Goal: Book appointment/travel/reservation

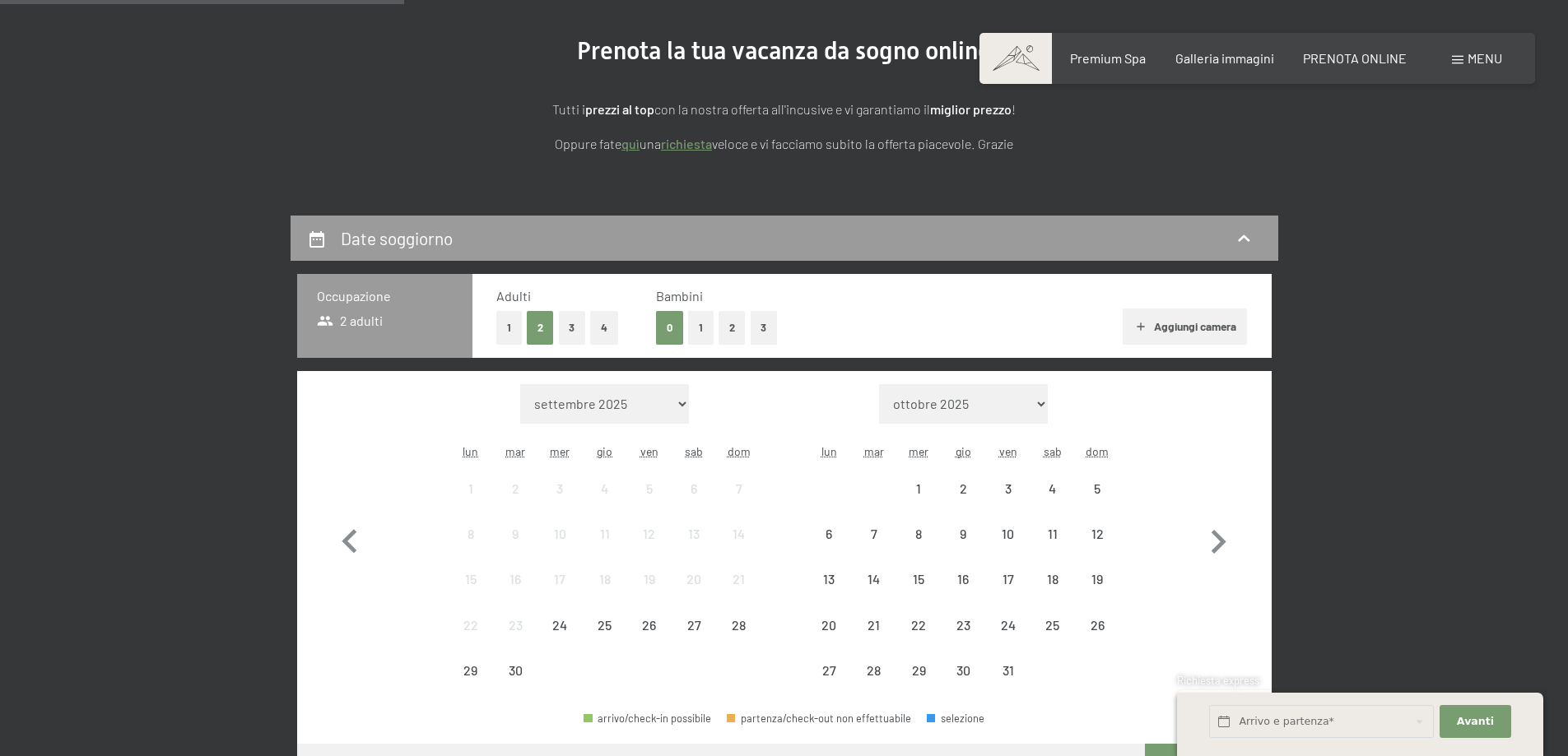
scroll to position [412, 0]
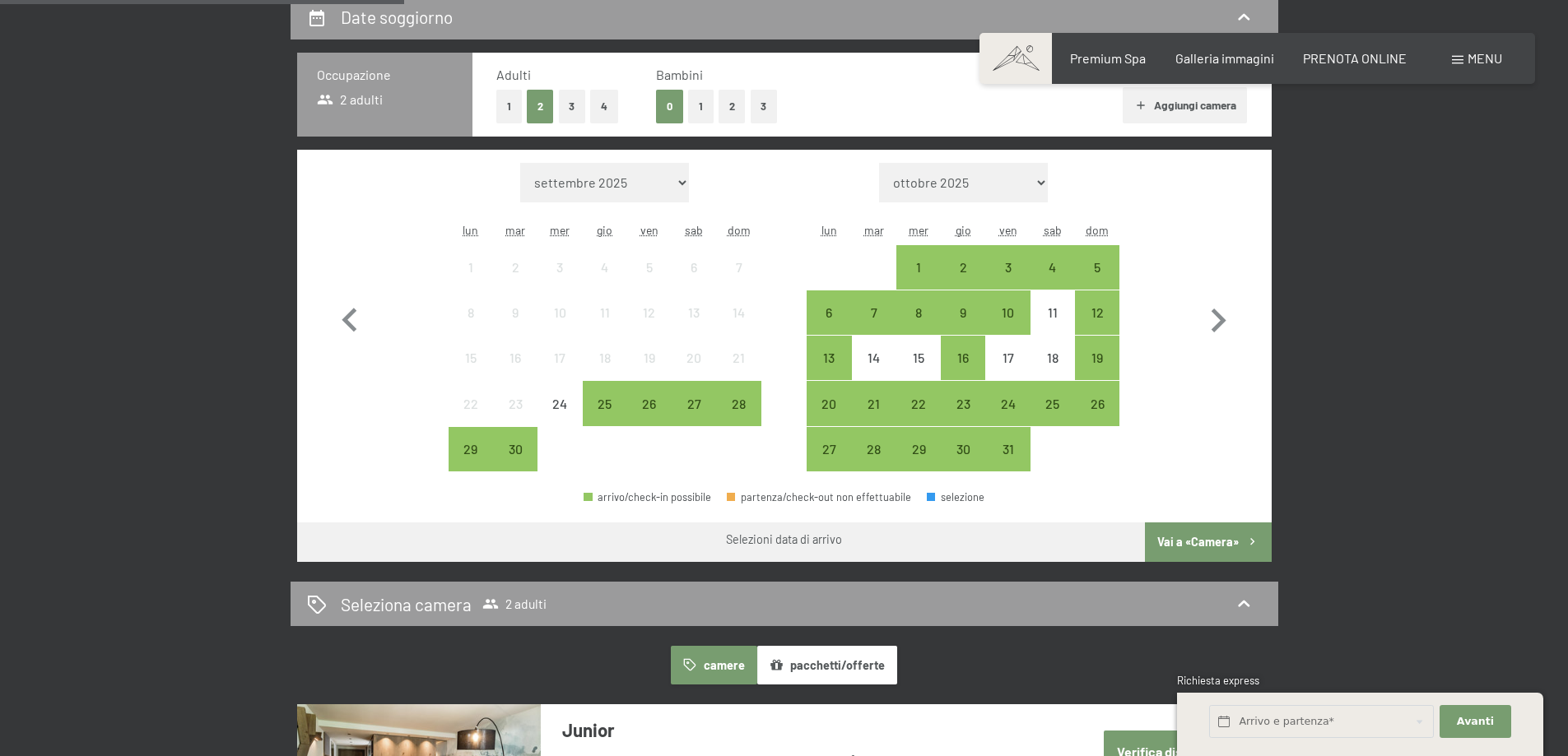
click at [516, 105] on button "1" at bounding box center [509, 106] width 25 height 34
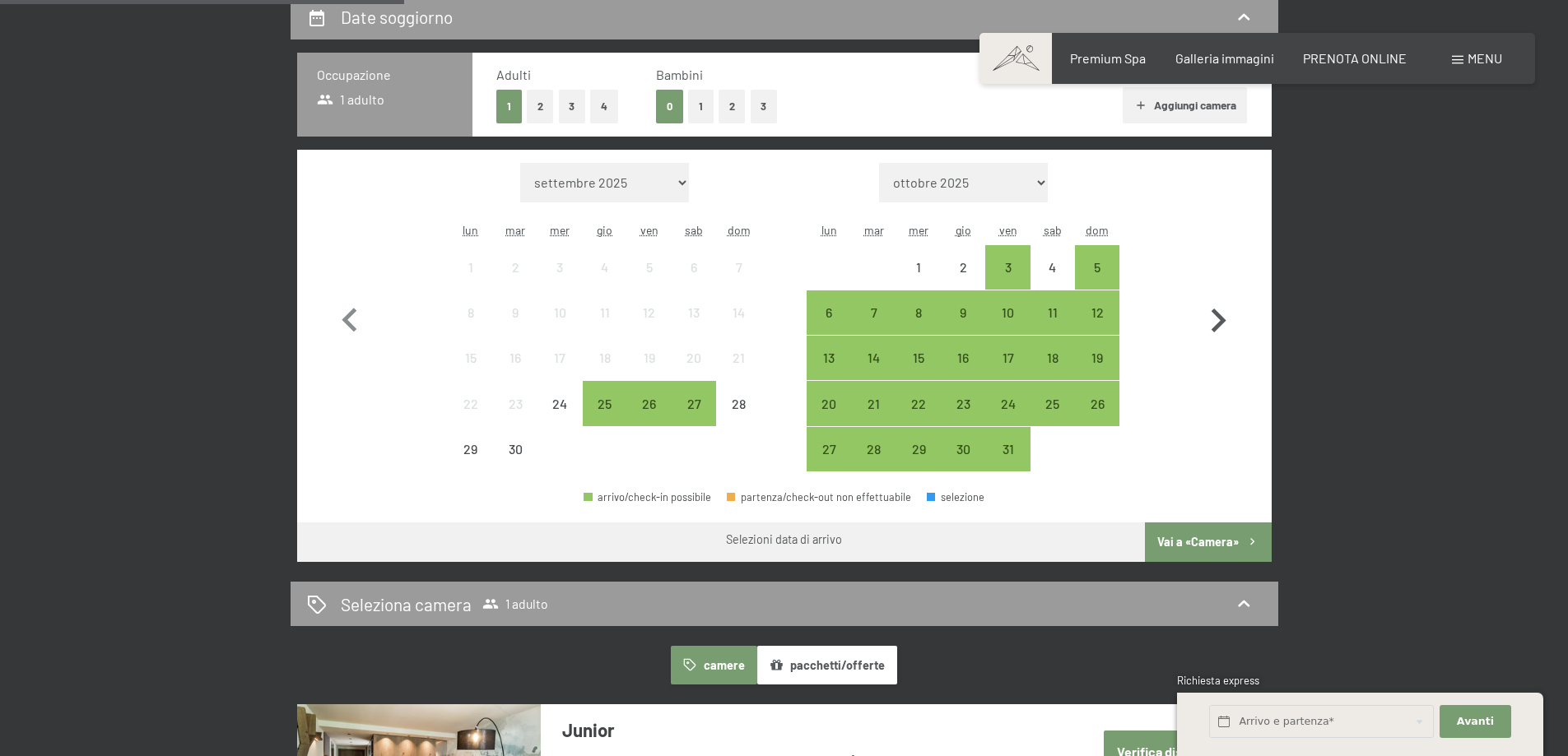
click at [1214, 315] on icon "button" at bounding box center [1218, 321] width 48 height 48
select select "[DATE]"
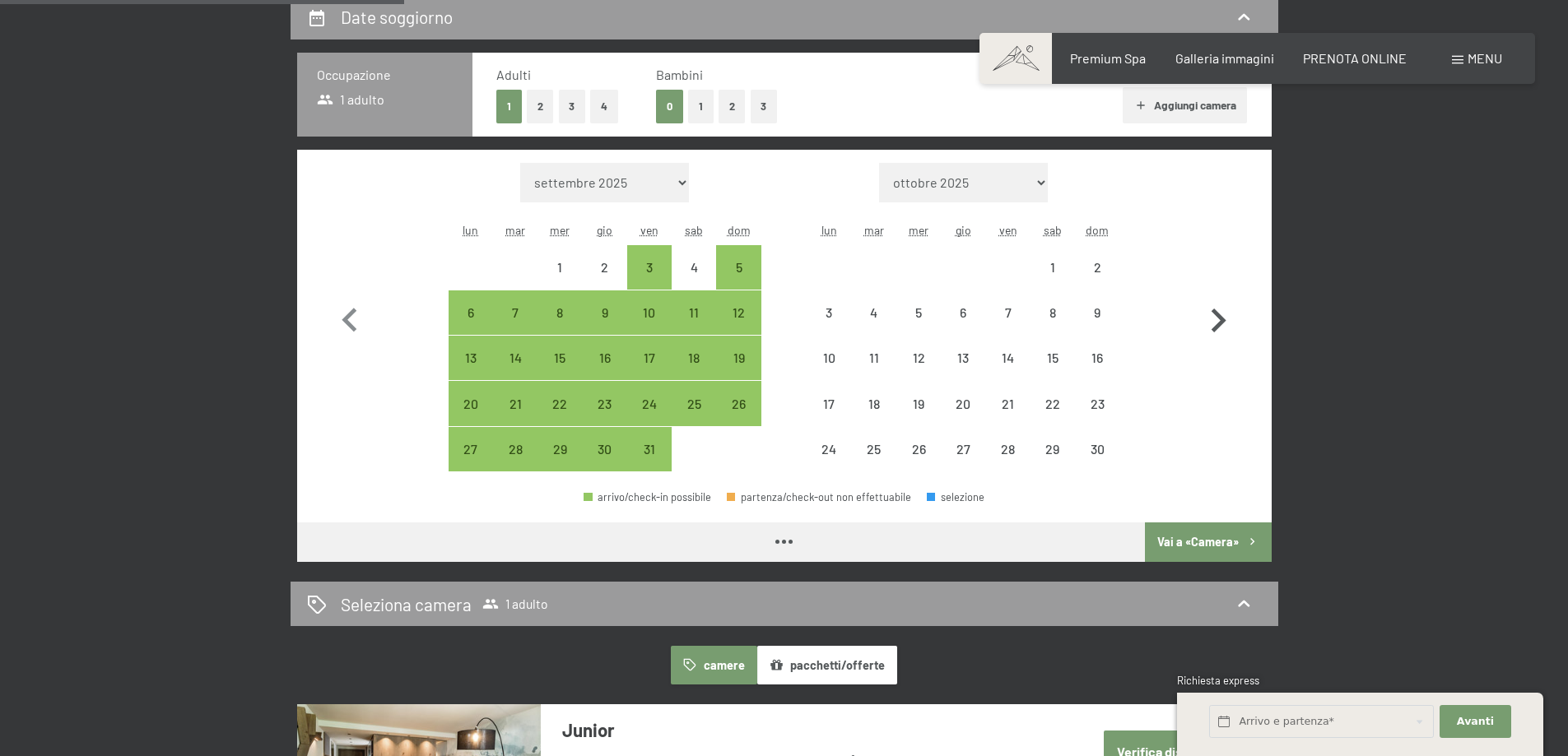
select select "[DATE]"
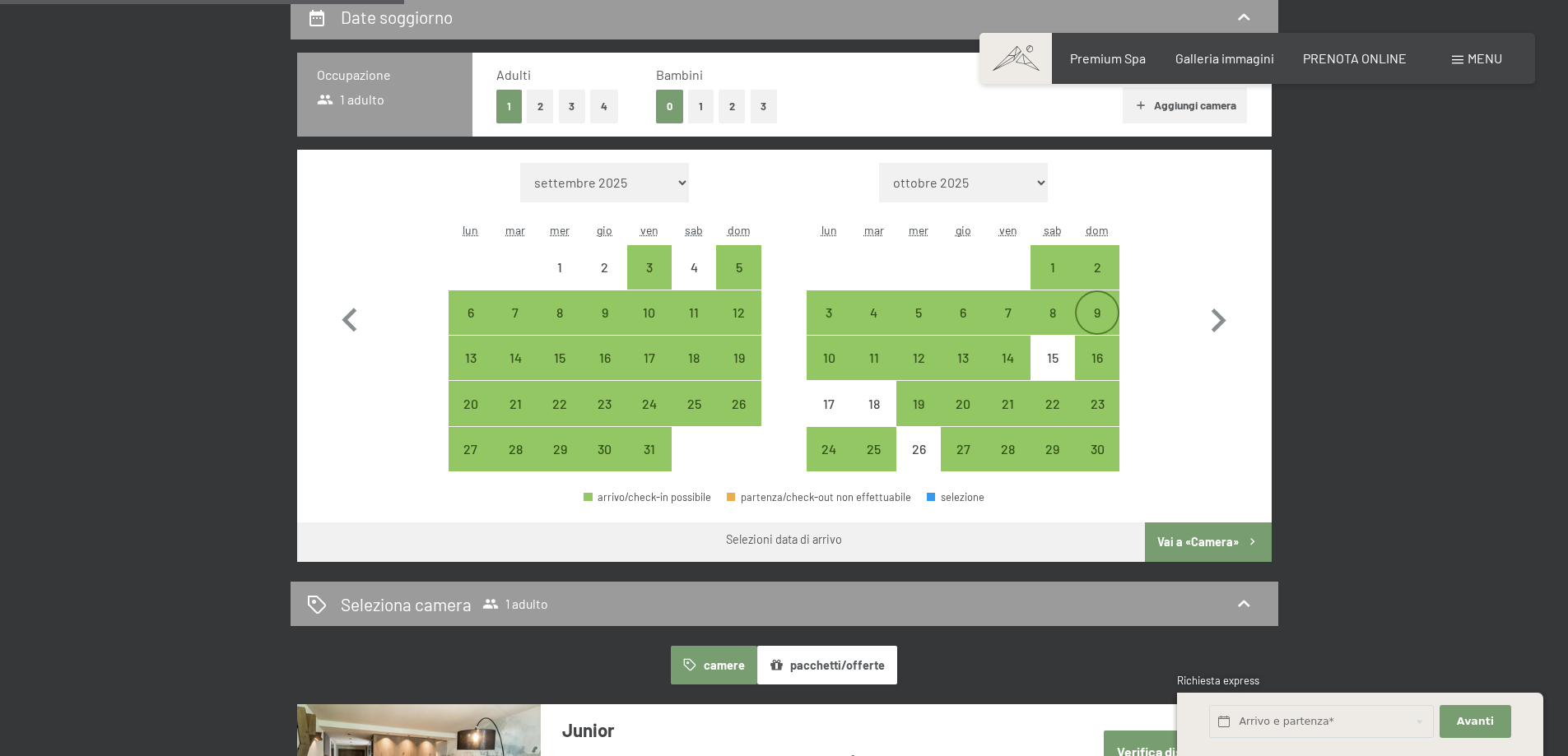
click at [1094, 310] on div "9" at bounding box center [1097, 326] width 41 height 41
select select "[DATE]"
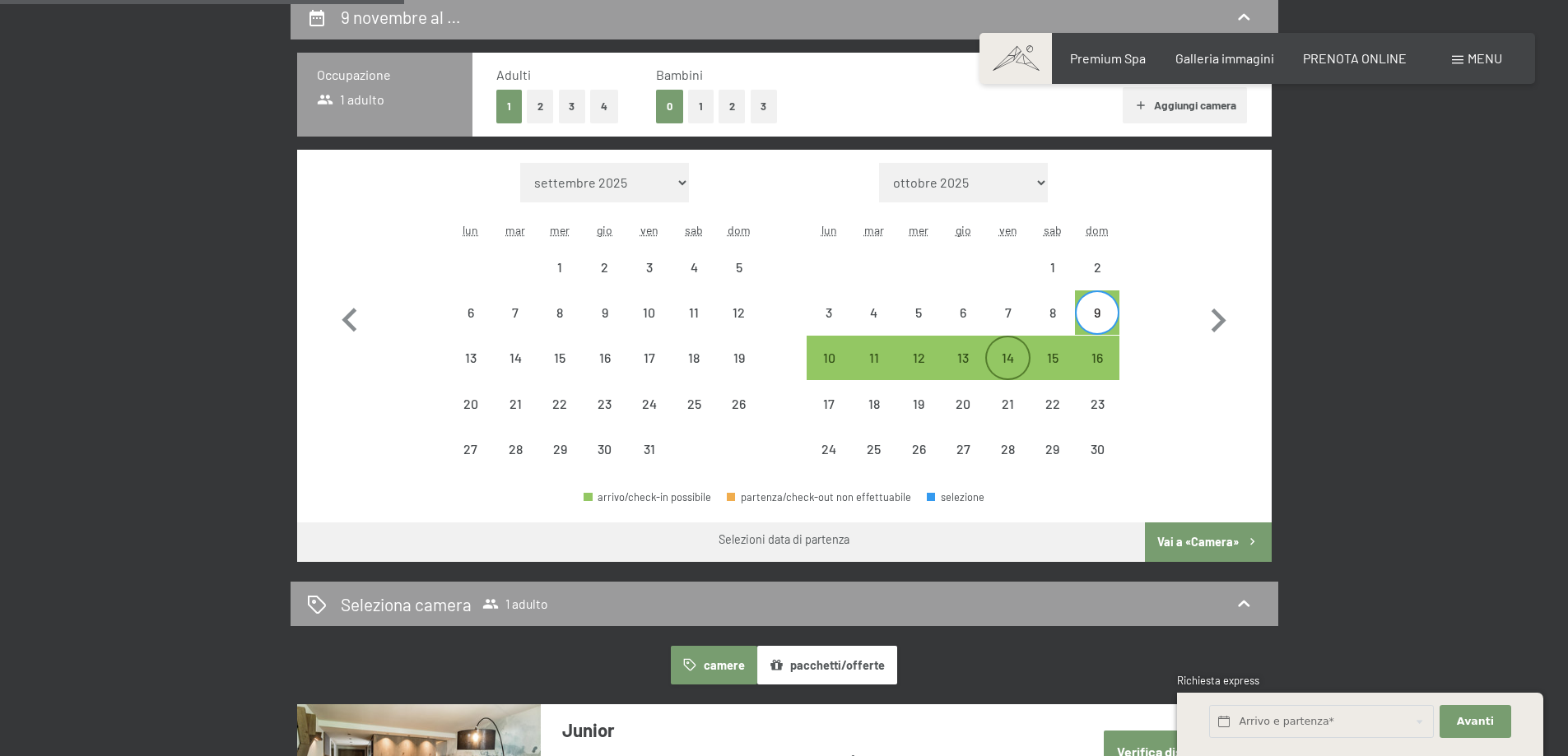
click at [1009, 362] on div "14" at bounding box center [1007, 372] width 41 height 41
select select "[DATE]"
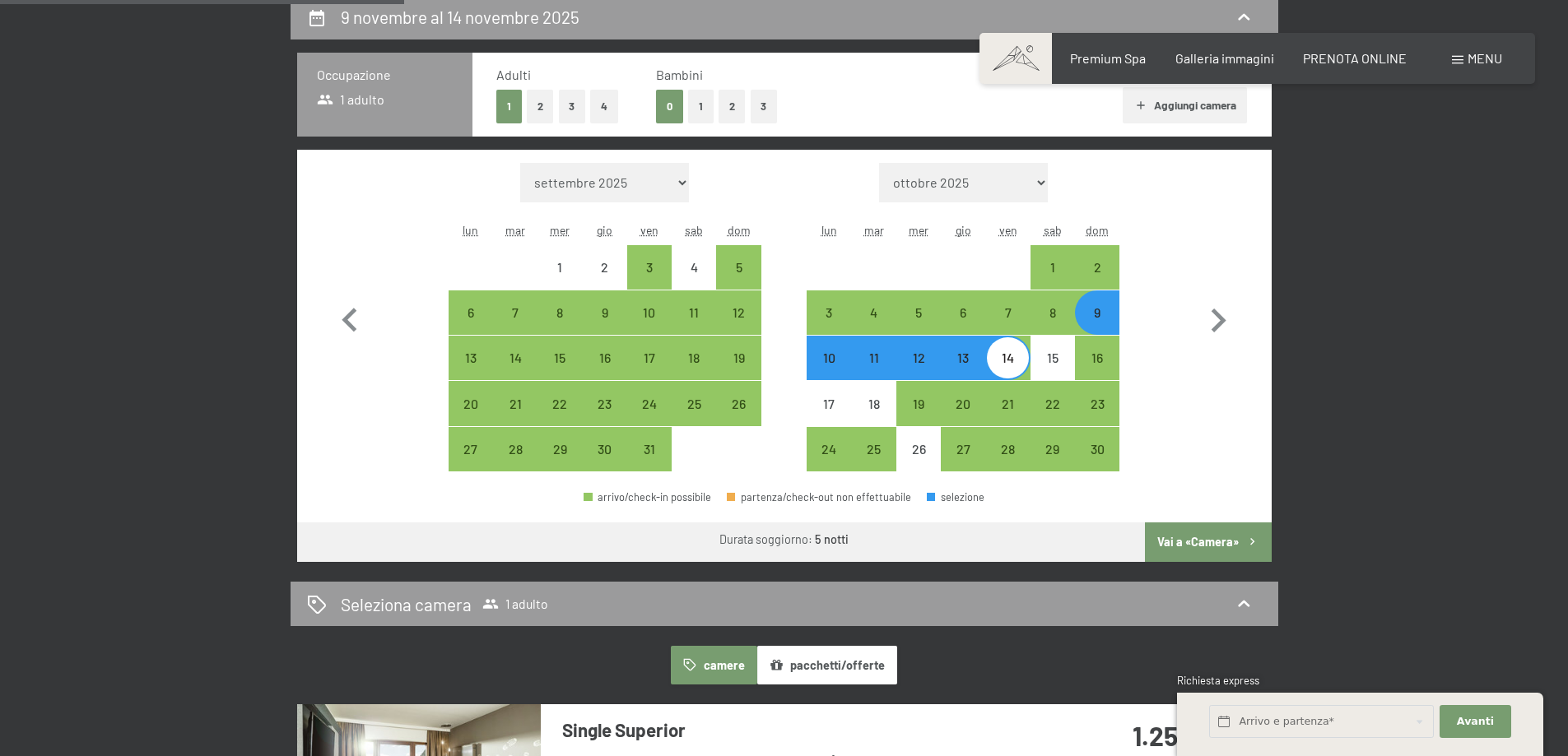
click at [1199, 540] on button "Vai a «Camera»" at bounding box center [1208, 542] width 126 height 39
select select "[DATE]"
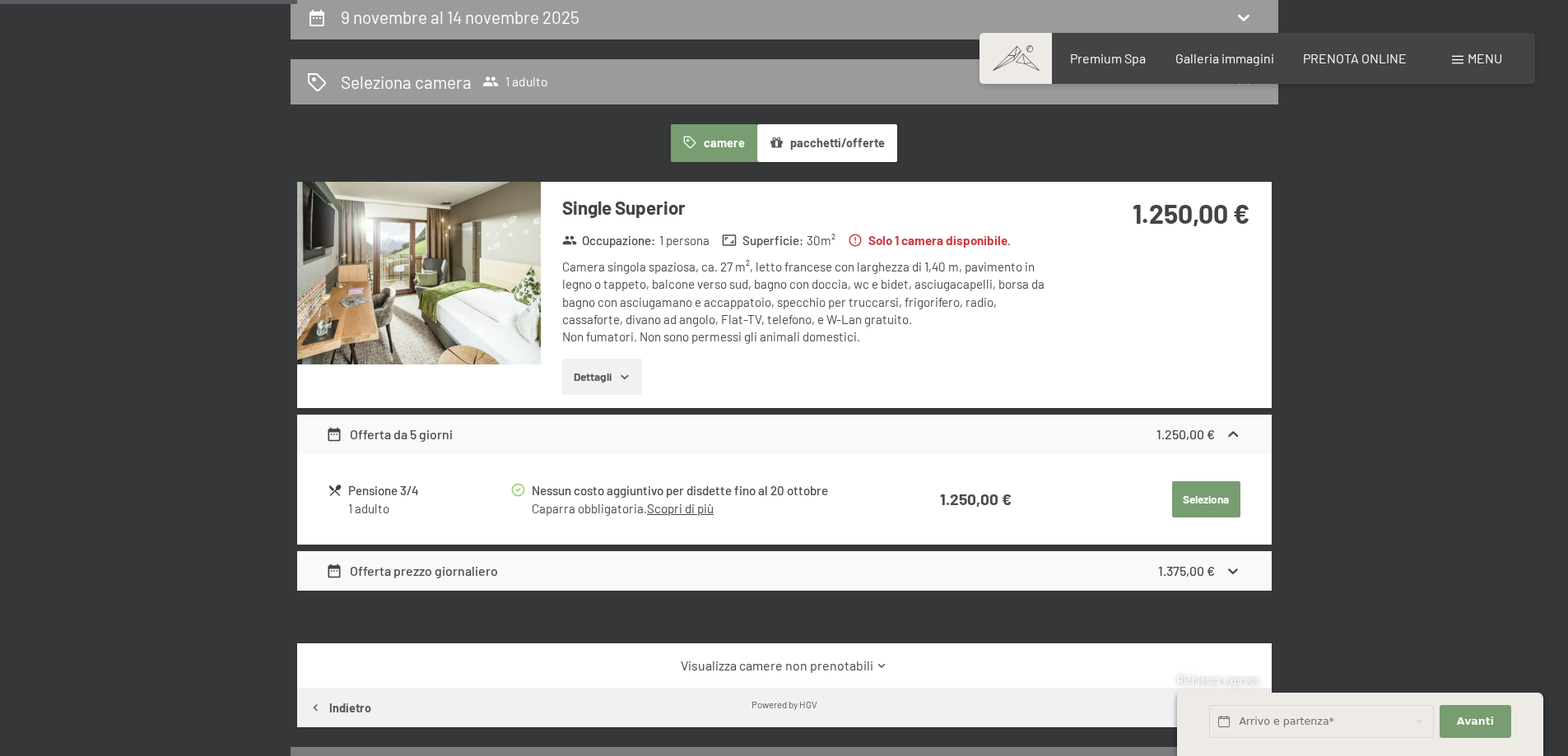
scroll to position [405, 0]
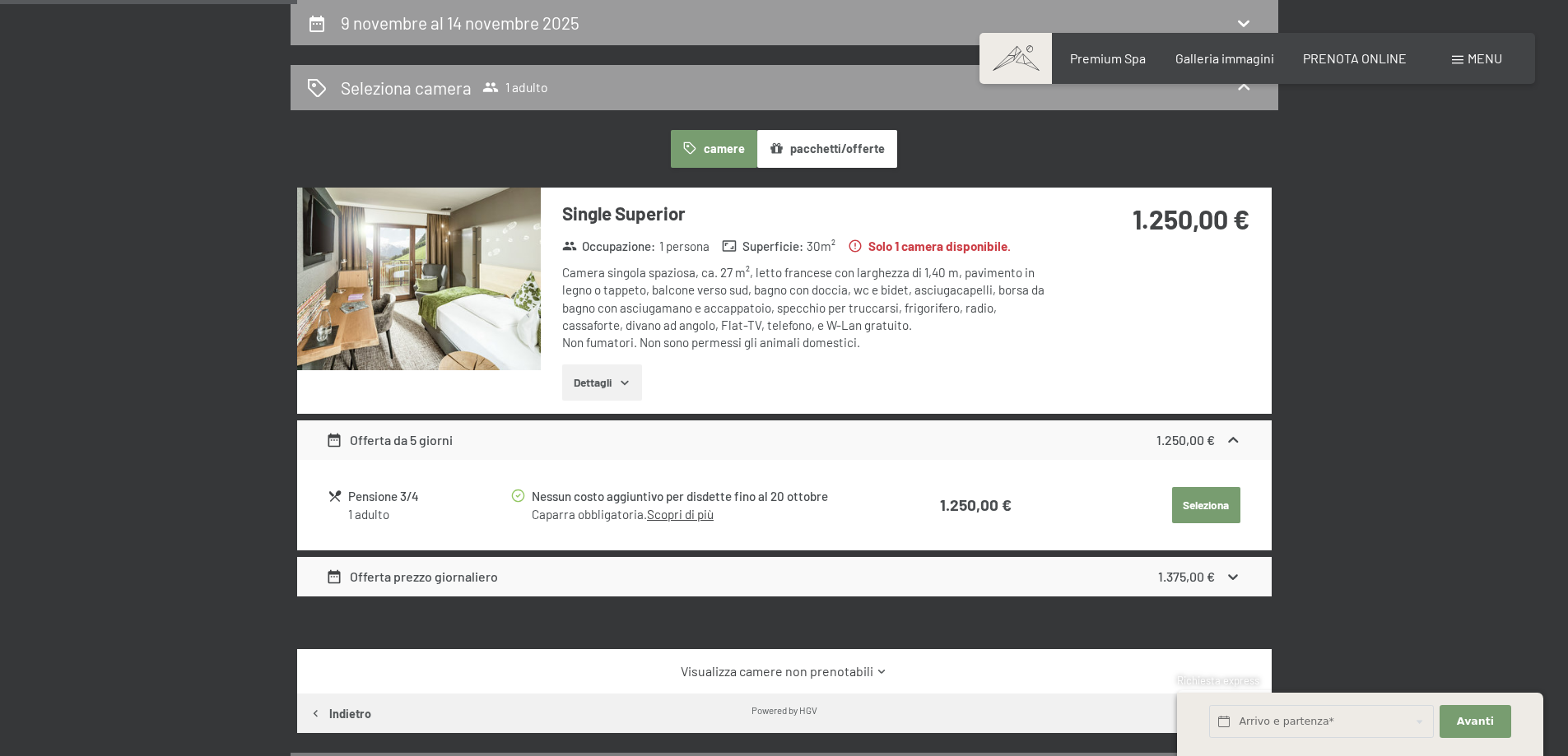
click at [1233, 438] on icon at bounding box center [1233, 440] width 10 height 5
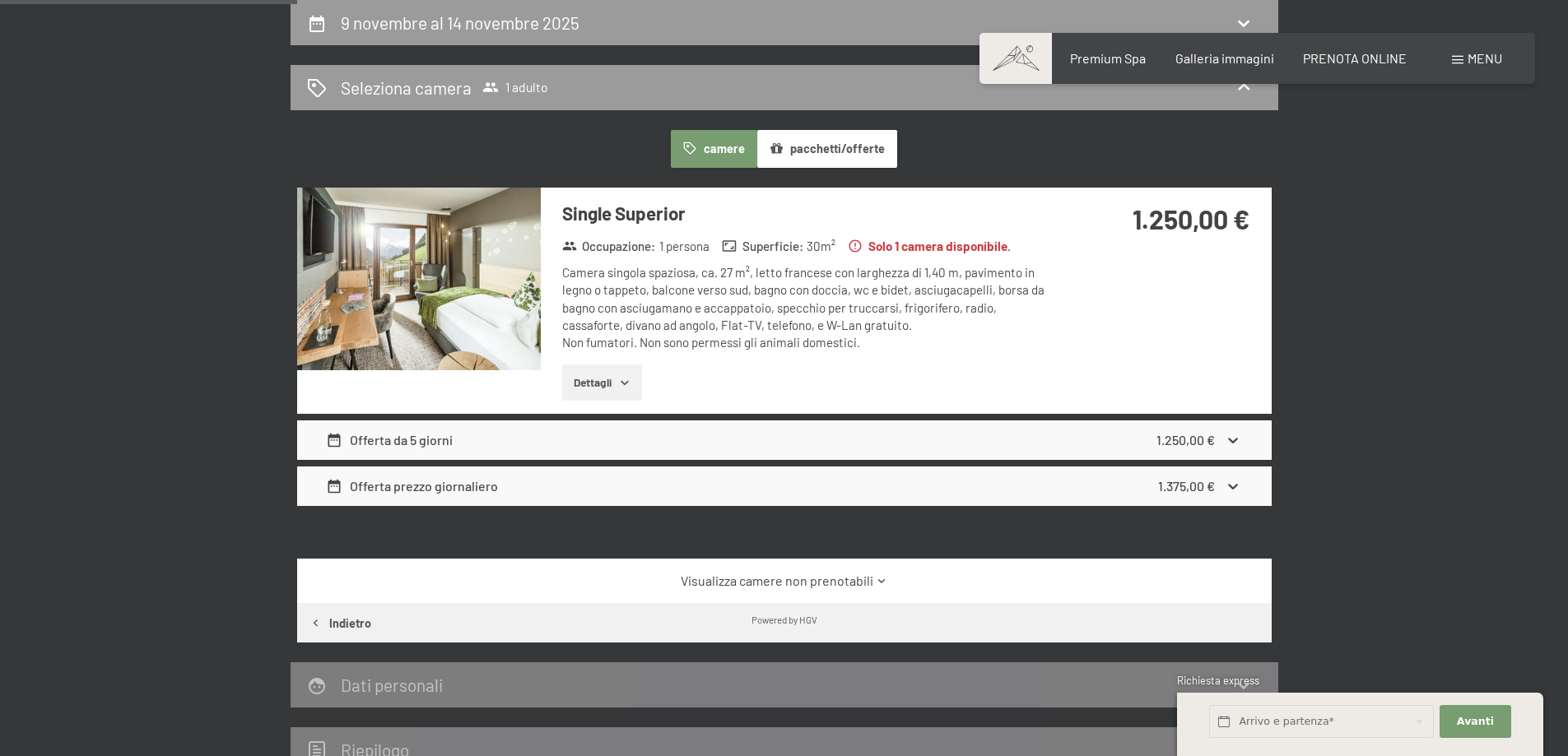
click at [1233, 438] on icon at bounding box center [1233, 440] width 17 height 17
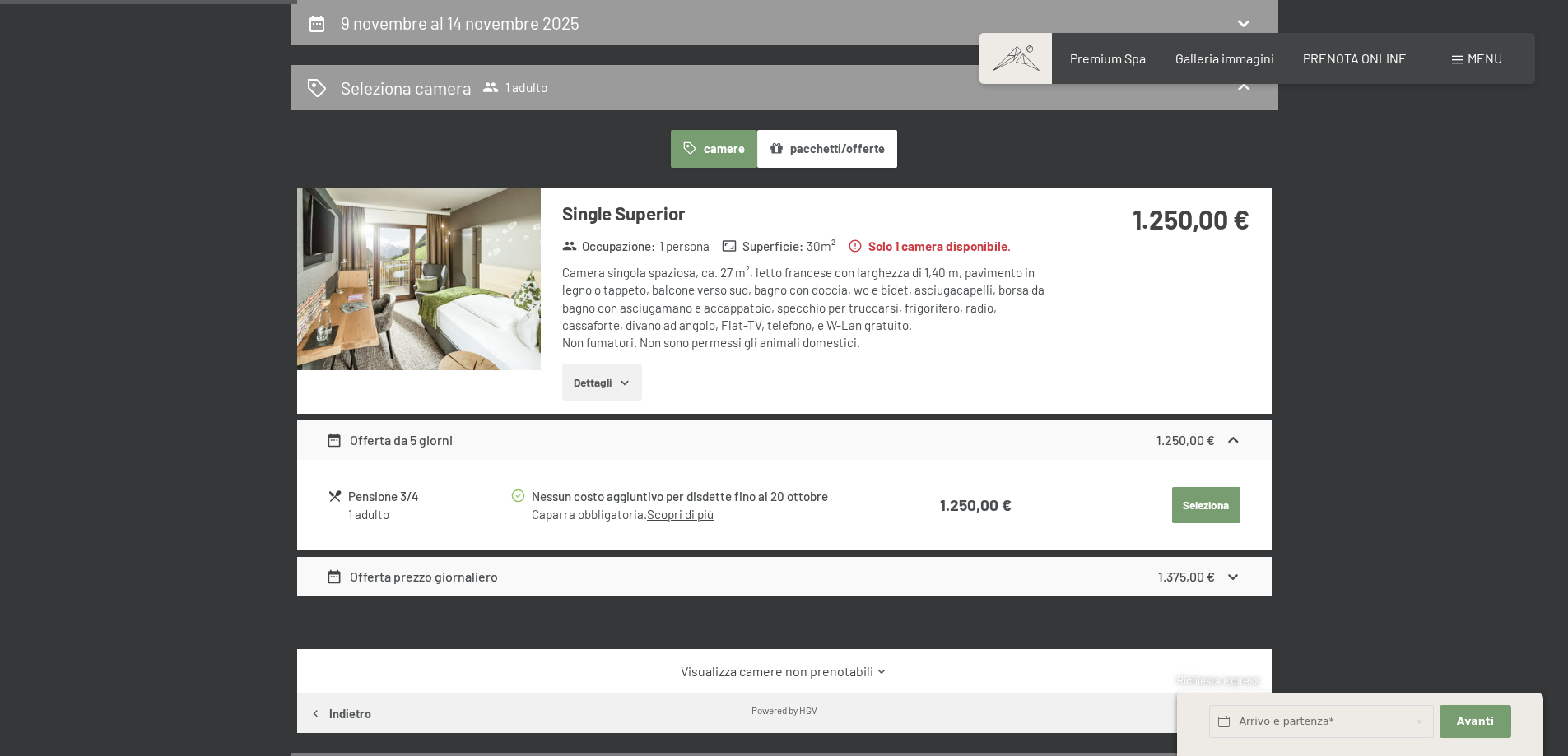
click at [419, 440] on div "Offerta da 5 giorni" at bounding box center [389, 441] width 126 height 20
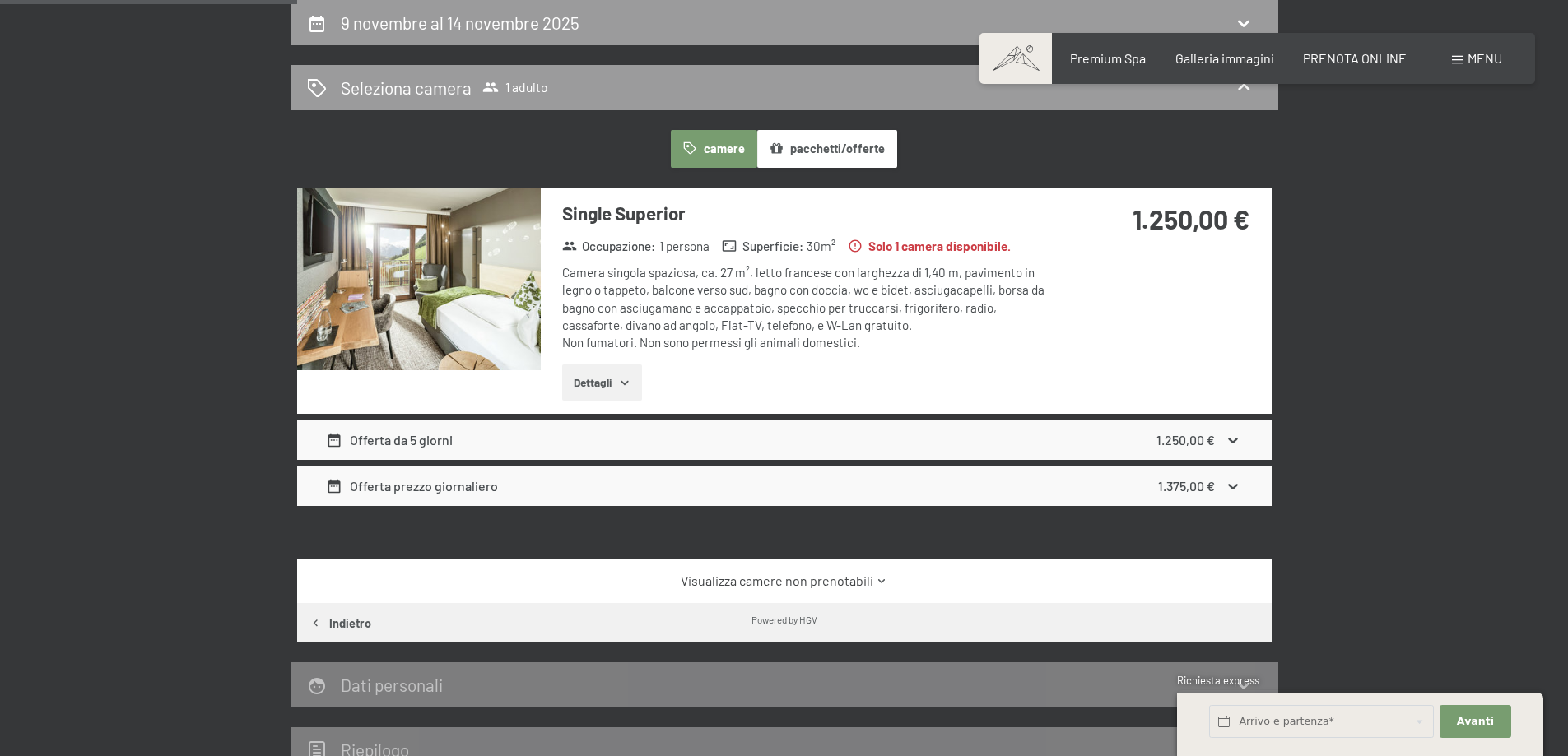
click at [419, 440] on div "Offerta da 5 giorni" at bounding box center [389, 441] width 126 height 20
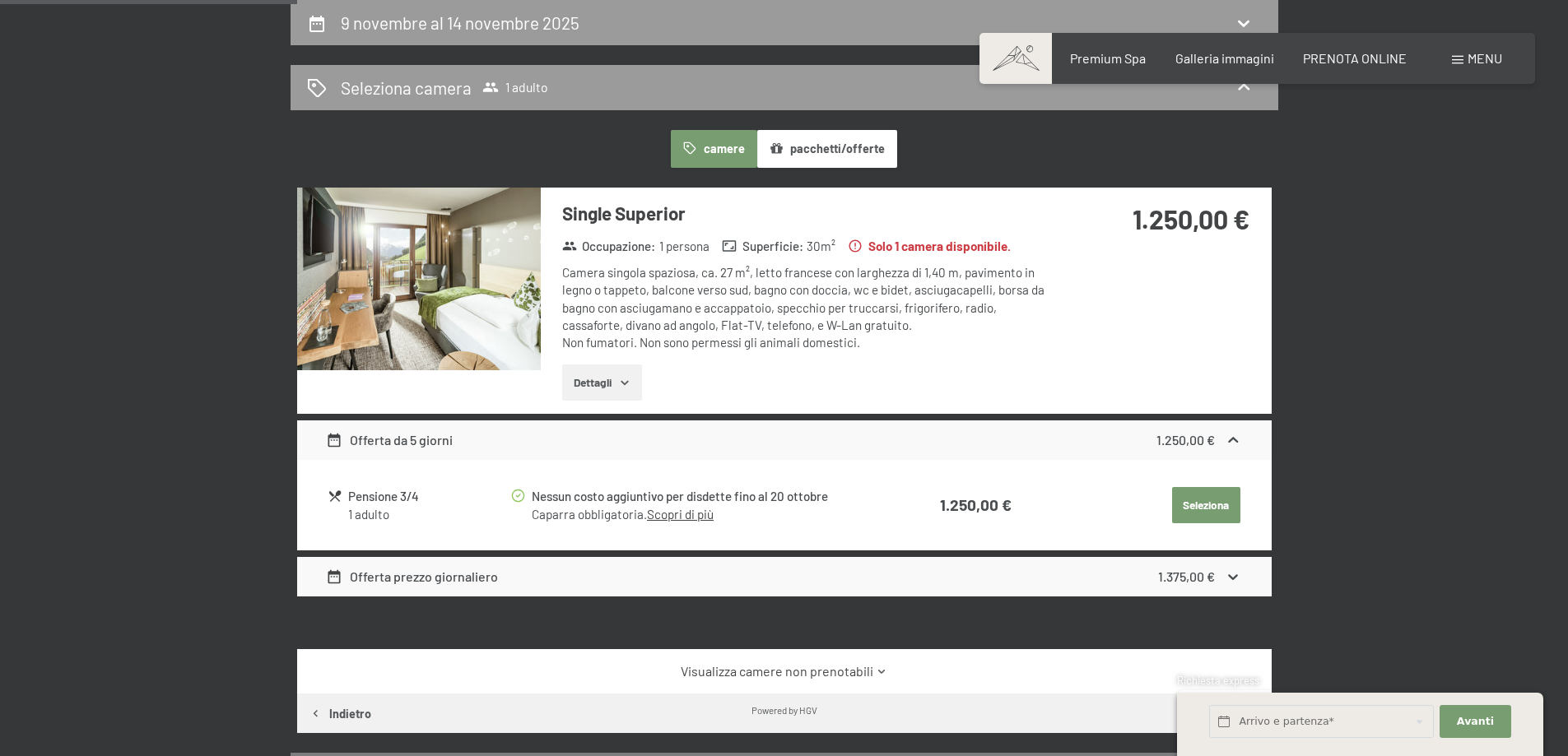
click at [442, 576] on div "Offerta prezzo giornaliero" at bounding box center [412, 577] width 172 height 20
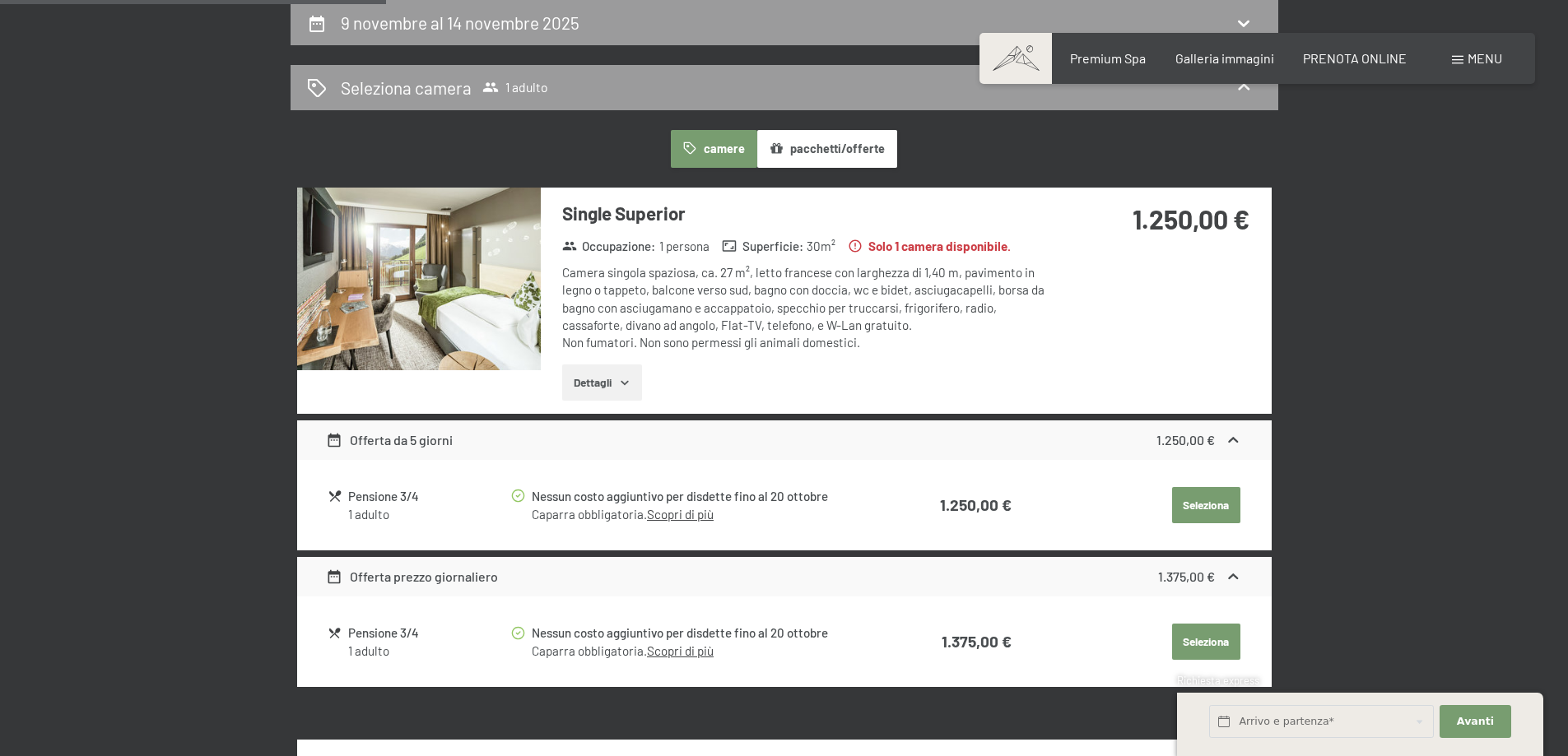
scroll to position [488, 0]
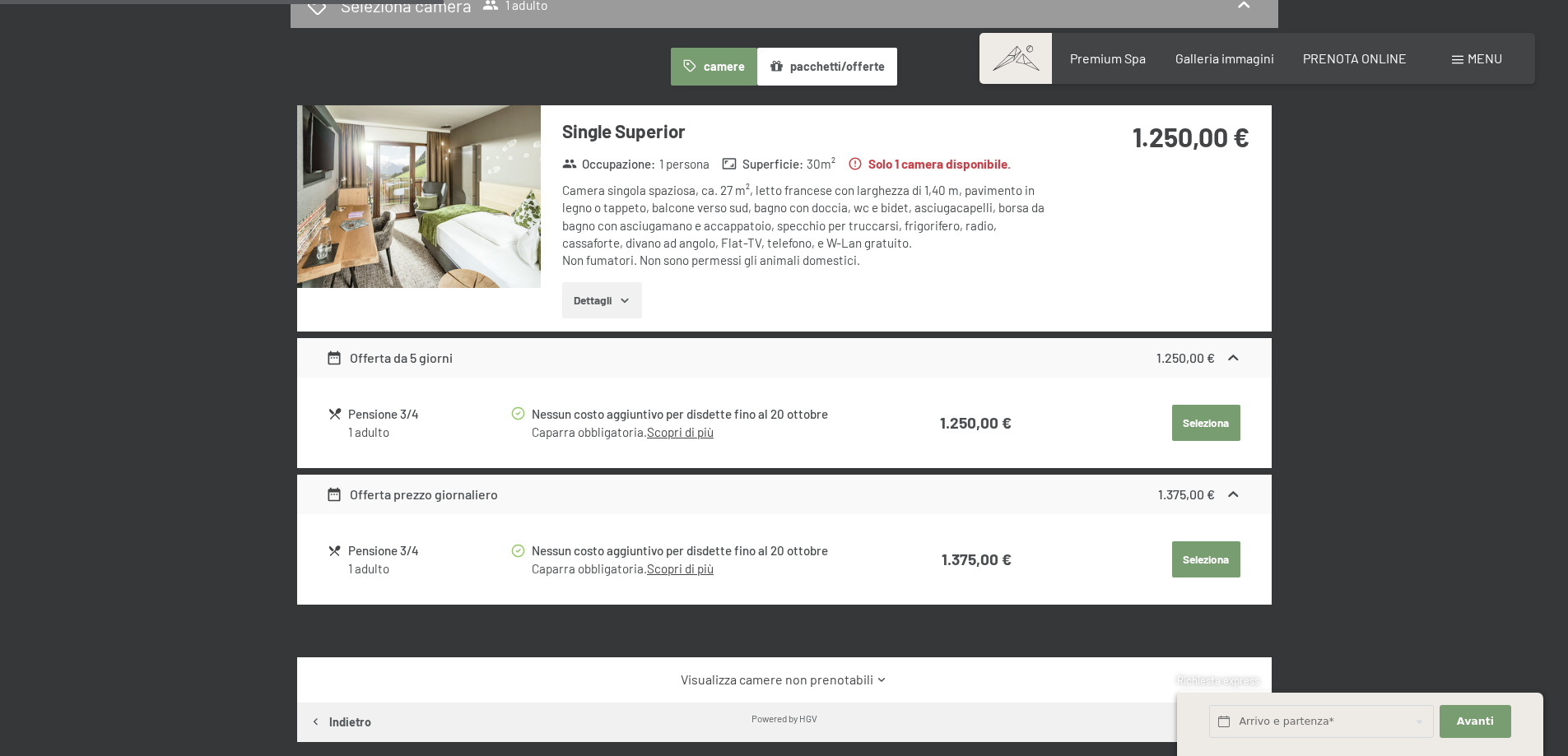
click at [821, 68] on button "pacchetti/offerte" at bounding box center [827, 67] width 140 height 38
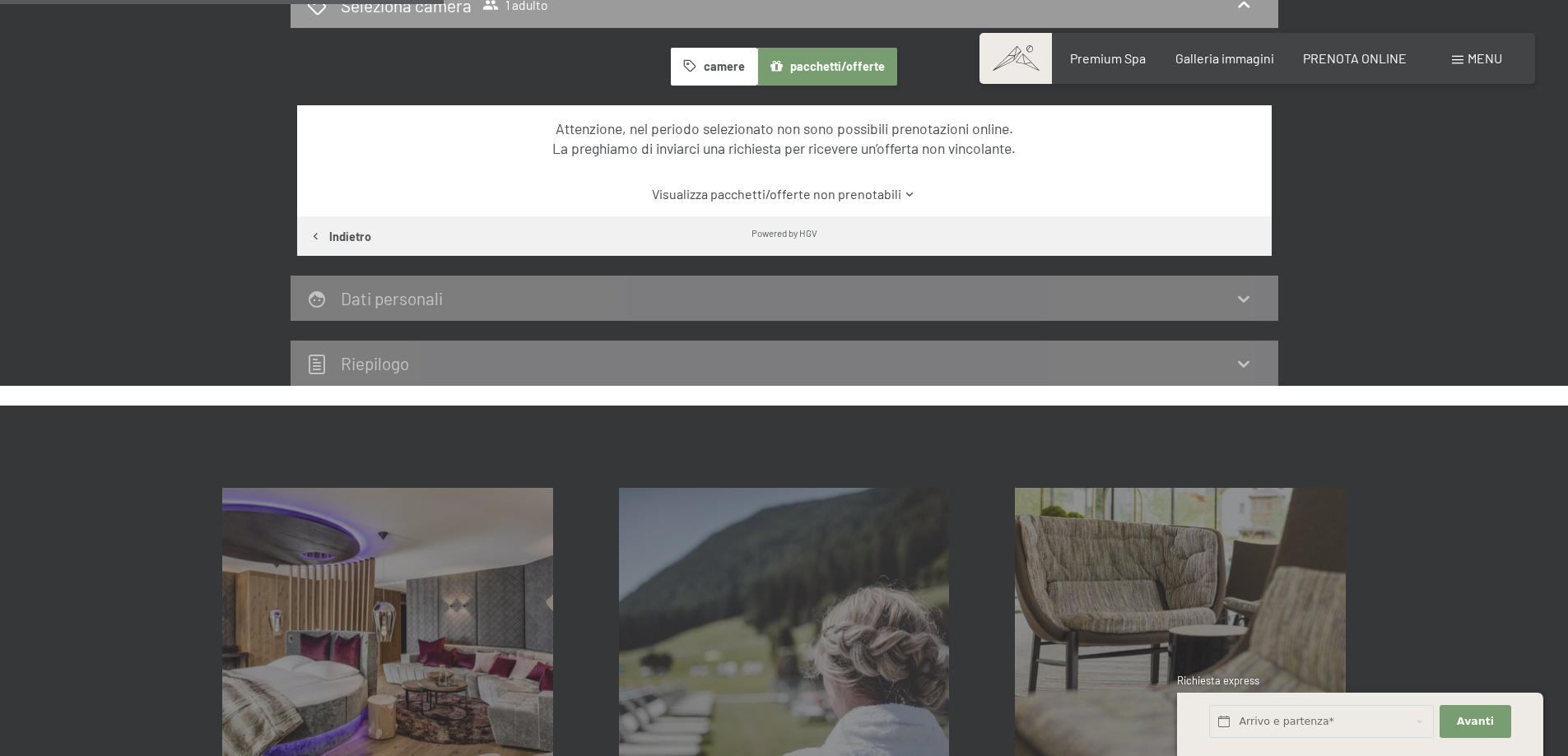
click at [852, 197] on link "Visualizza pacchetti/offerte non prenotabili" at bounding box center [784, 194] width 916 height 18
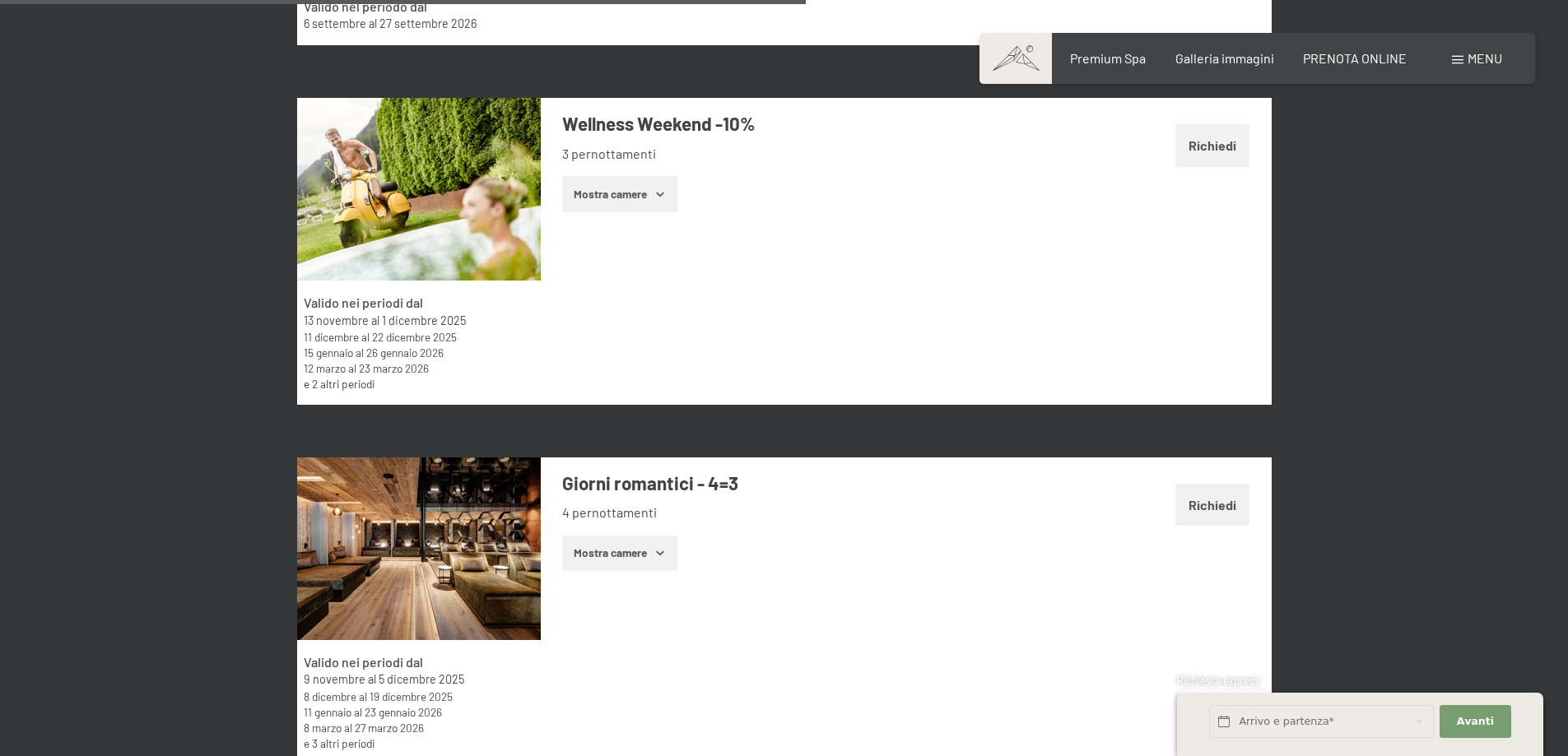
scroll to position [3368, 0]
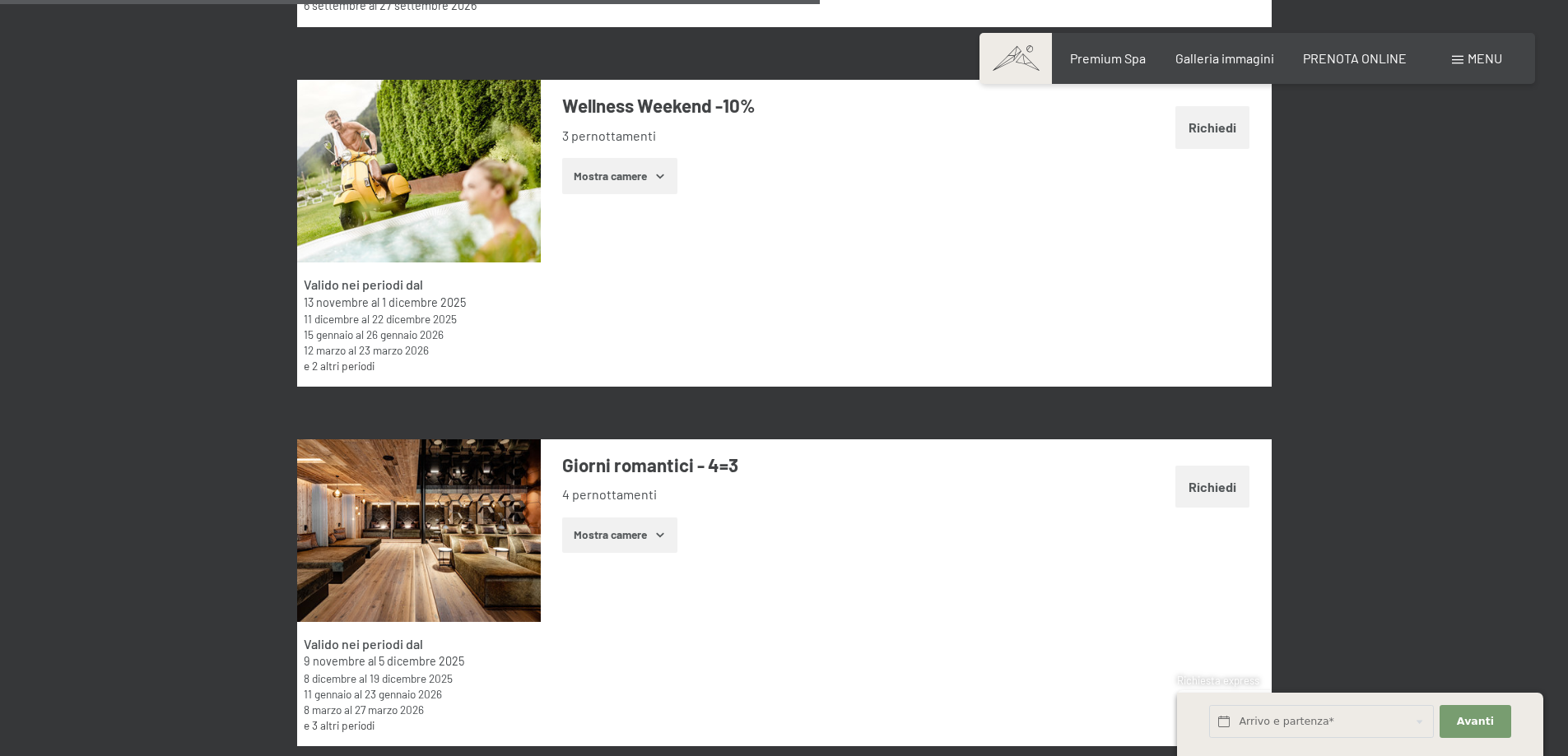
click at [1222, 495] on button "Richiedi" at bounding box center [1213, 487] width 75 height 42
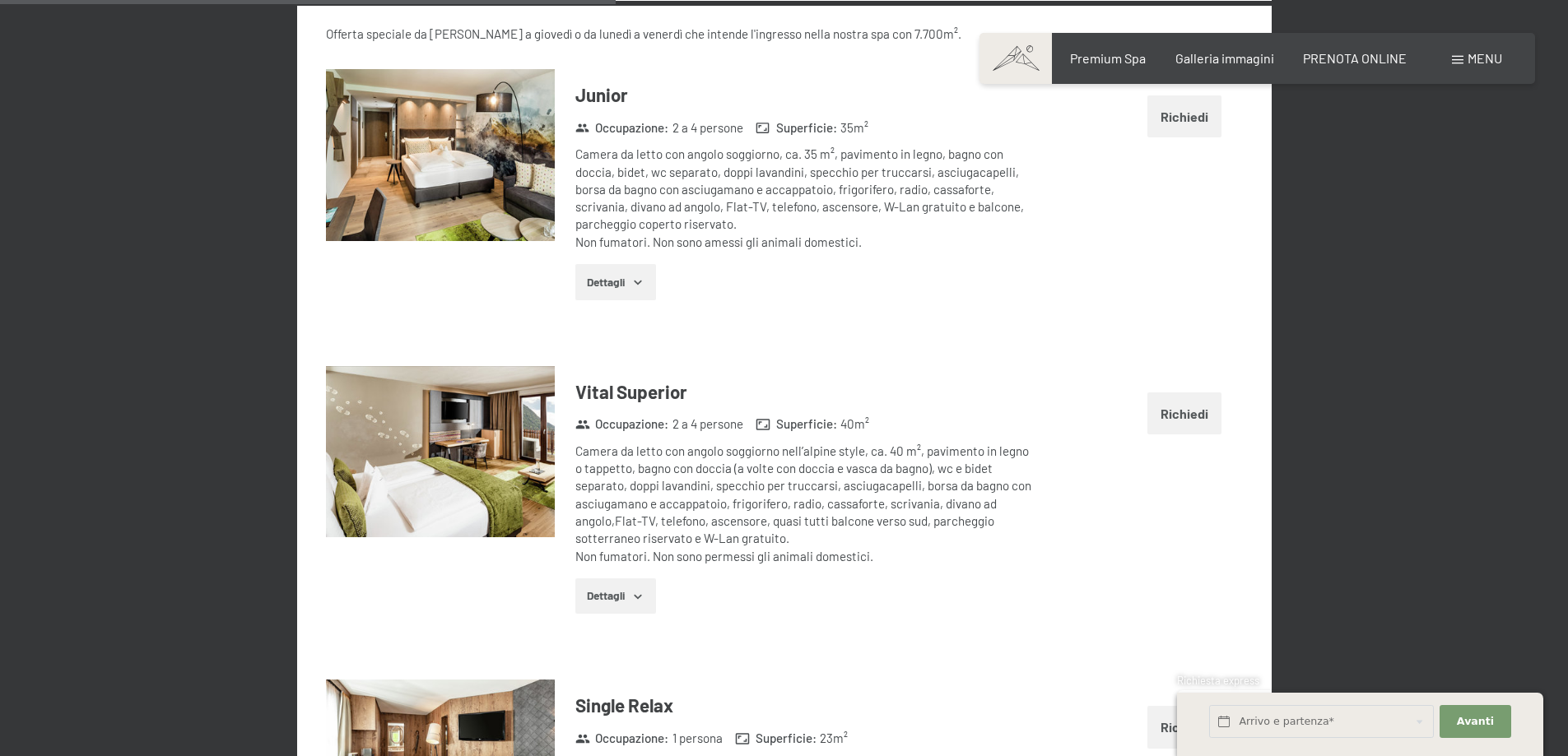
scroll to position [4114, 0]
click at [1174, 417] on button "Richiedi" at bounding box center [1184, 413] width 75 height 42
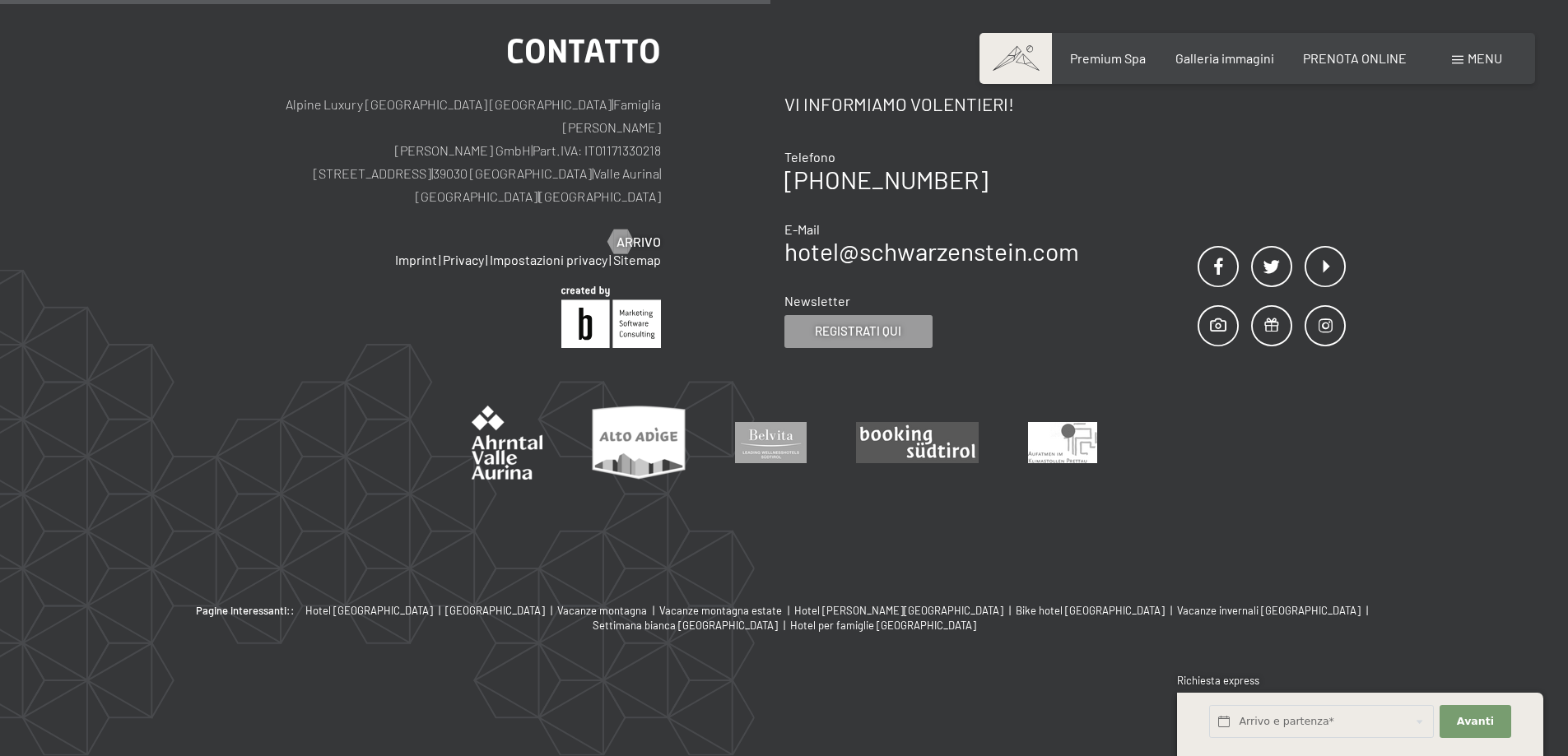
scroll to position [405, 0]
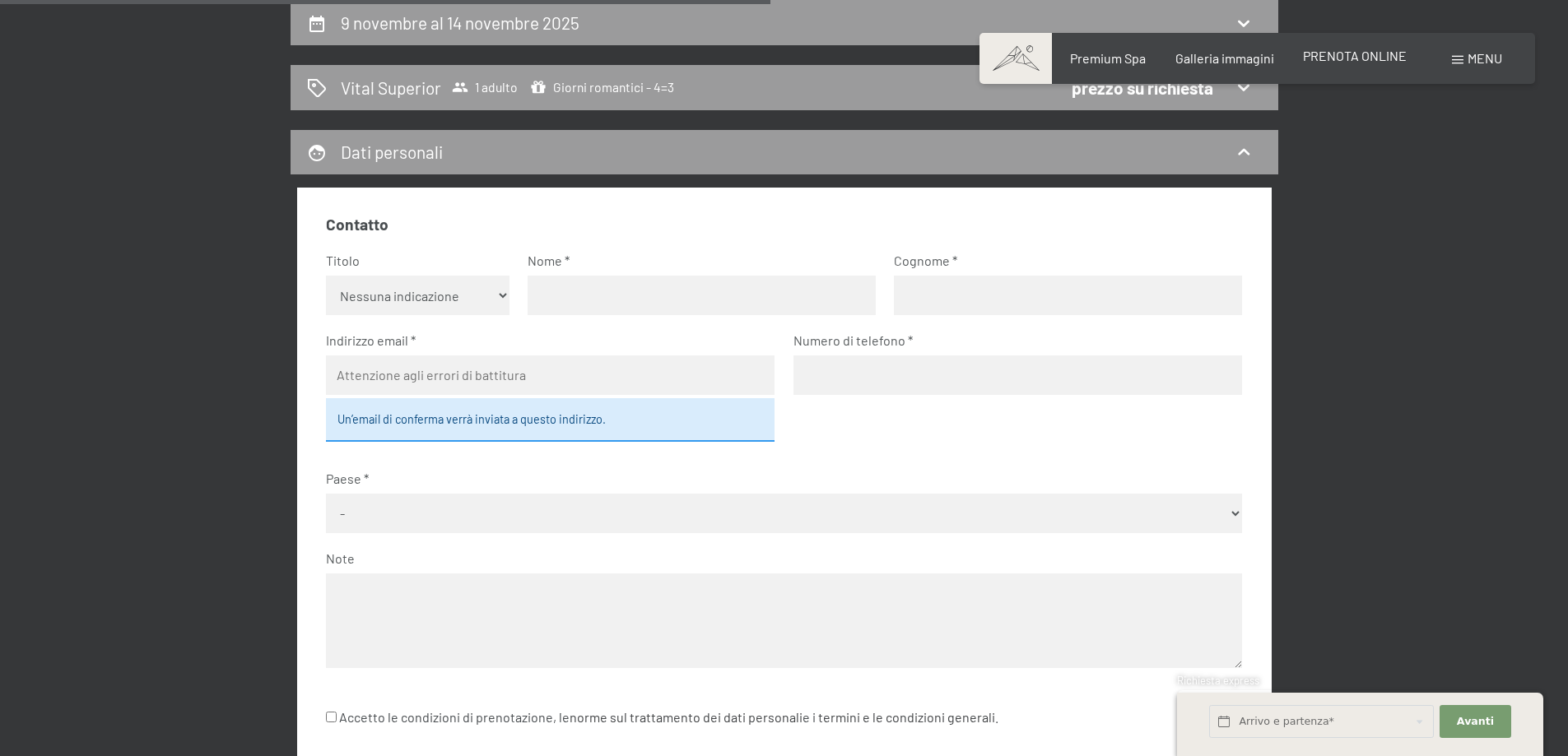
click at [1332, 55] on span "PRENOTA ONLINE" at bounding box center [1355, 55] width 104 height 15
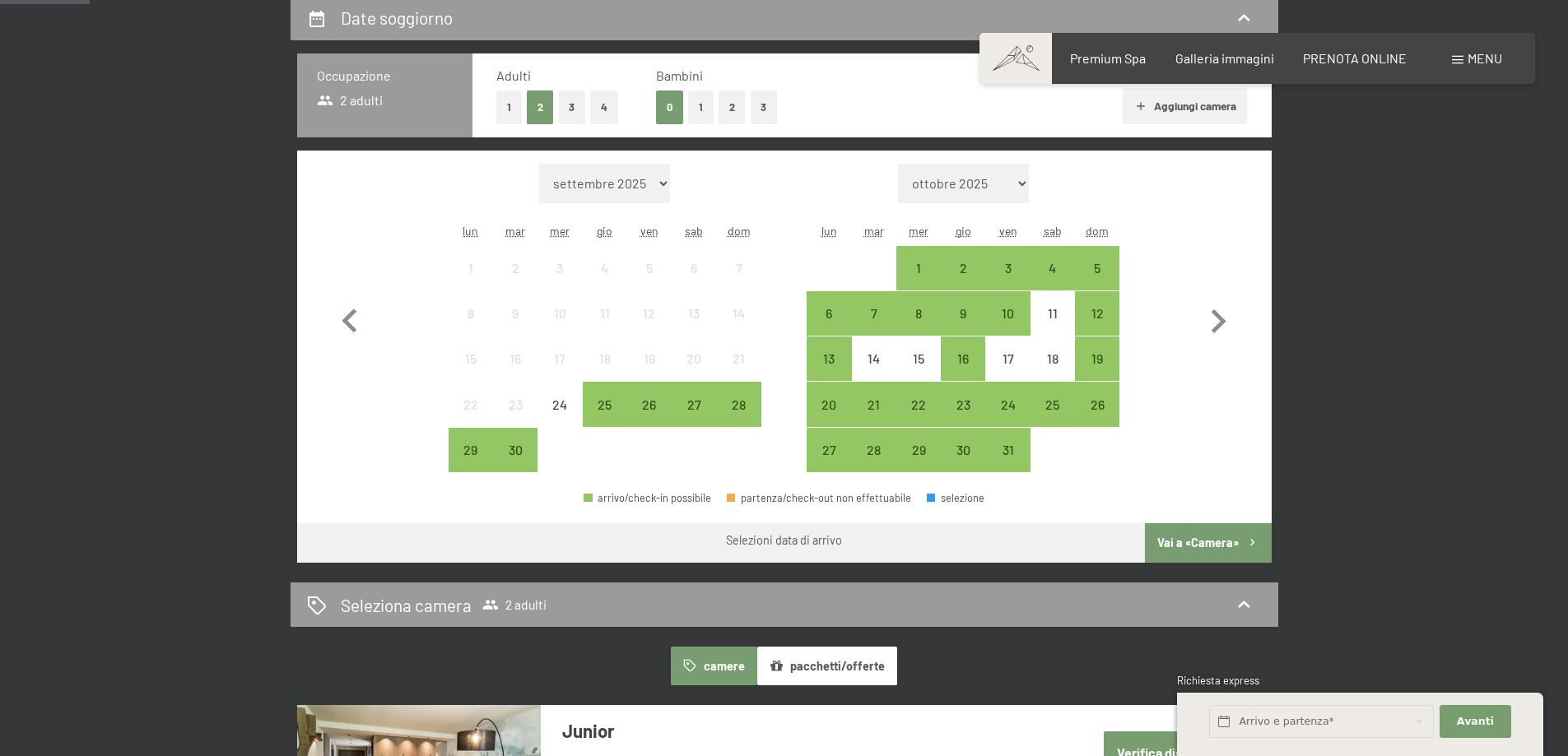
scroll to position [412, 0]
click at [1110, 230] on div "dom" at bounding box center [1097, 230] width 45 height 30
click at [1097, 231] on abbr "dom" at bounding box center [1096, 229] width 23 height 14
click at [1225, 317] on icon "button" at bounding box center [1218, 321] width 48 height 48
select select "[DATE]"
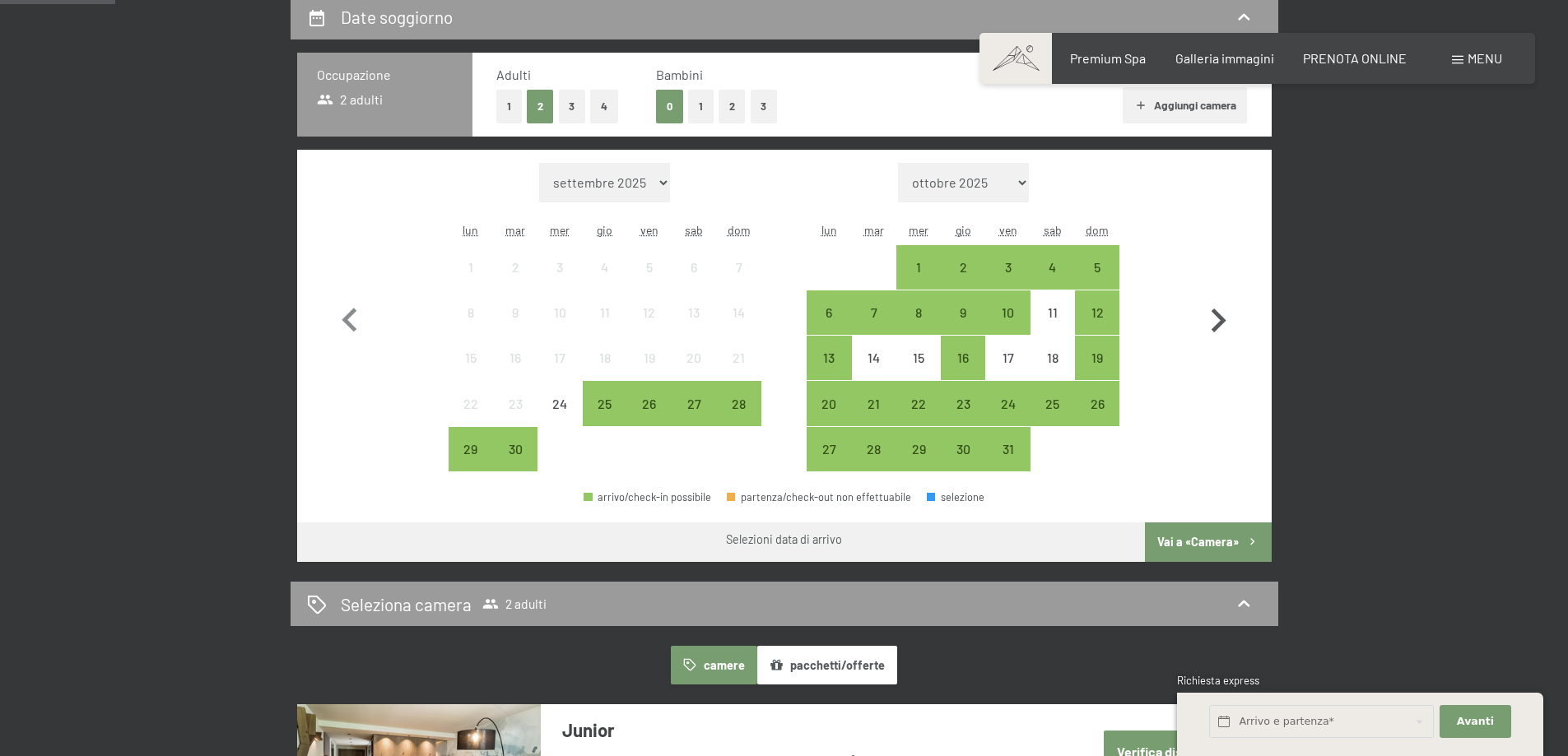
select select "[DATE]"
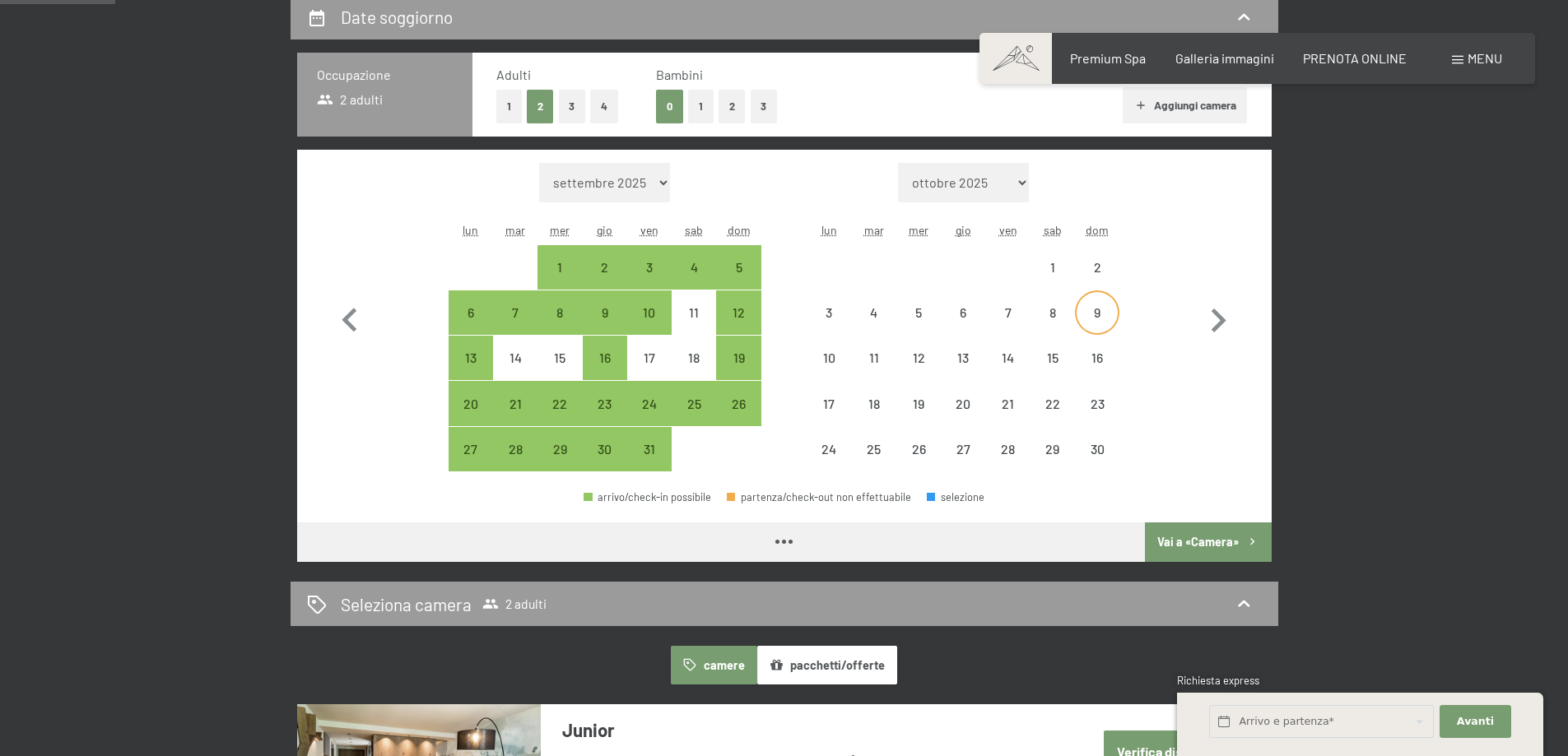
select select "[DATE]"
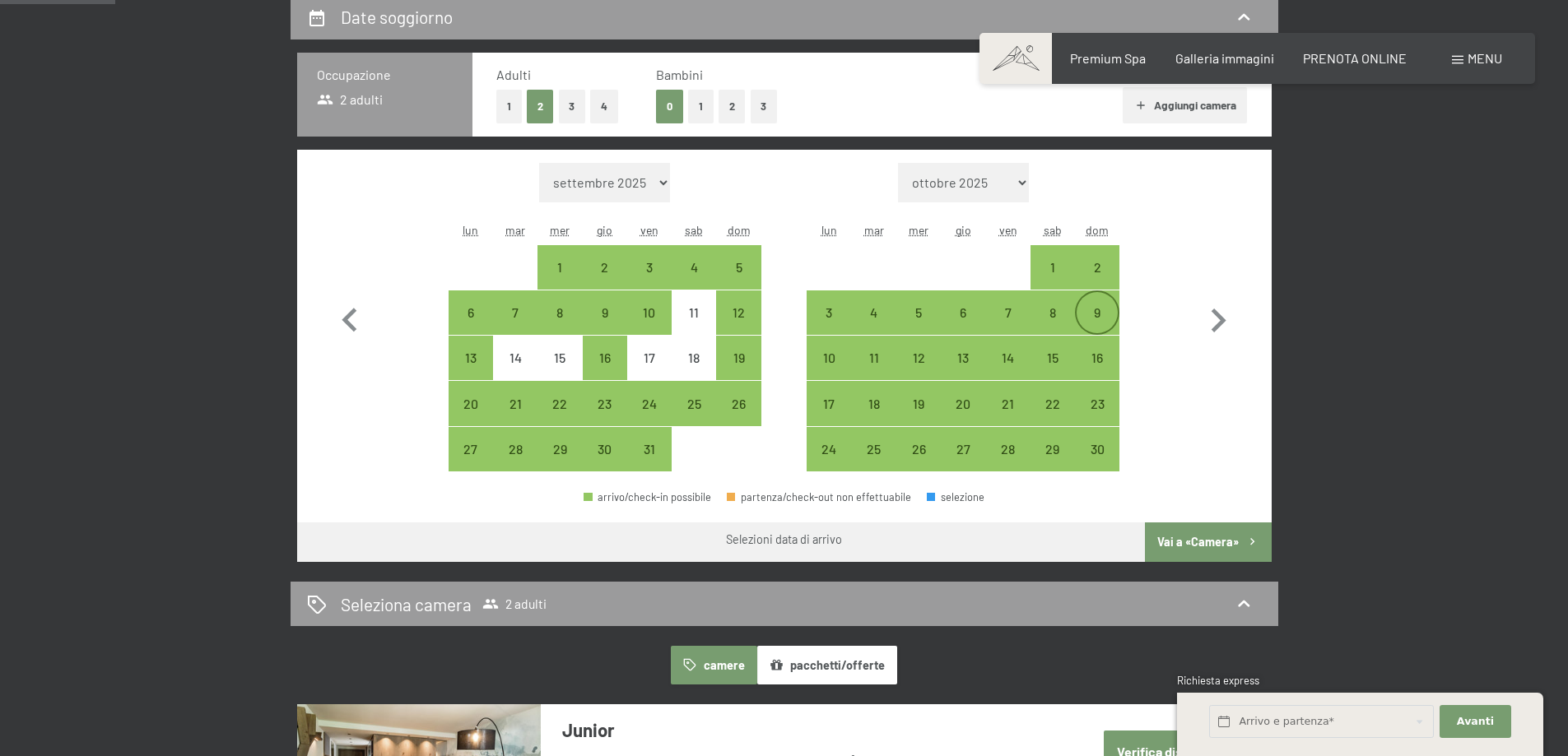
click at [1098, 313] on div "9" at bounding box center [1097, 326] width 41 height 41
select select "[DATE]"
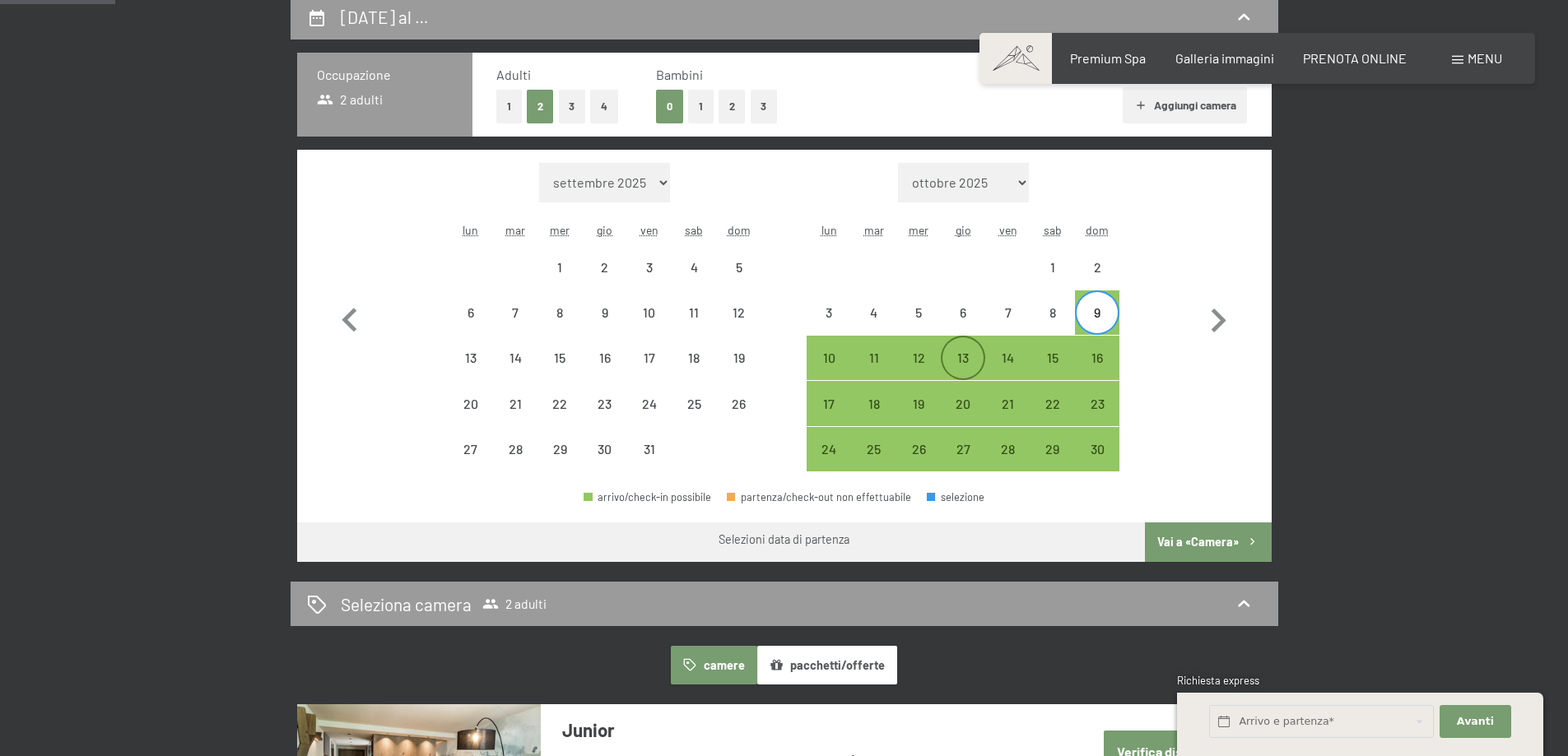
click at [946, 354] on div "13" at bounding box center [963, 372] width 41 height 41
select select "[DATE]"
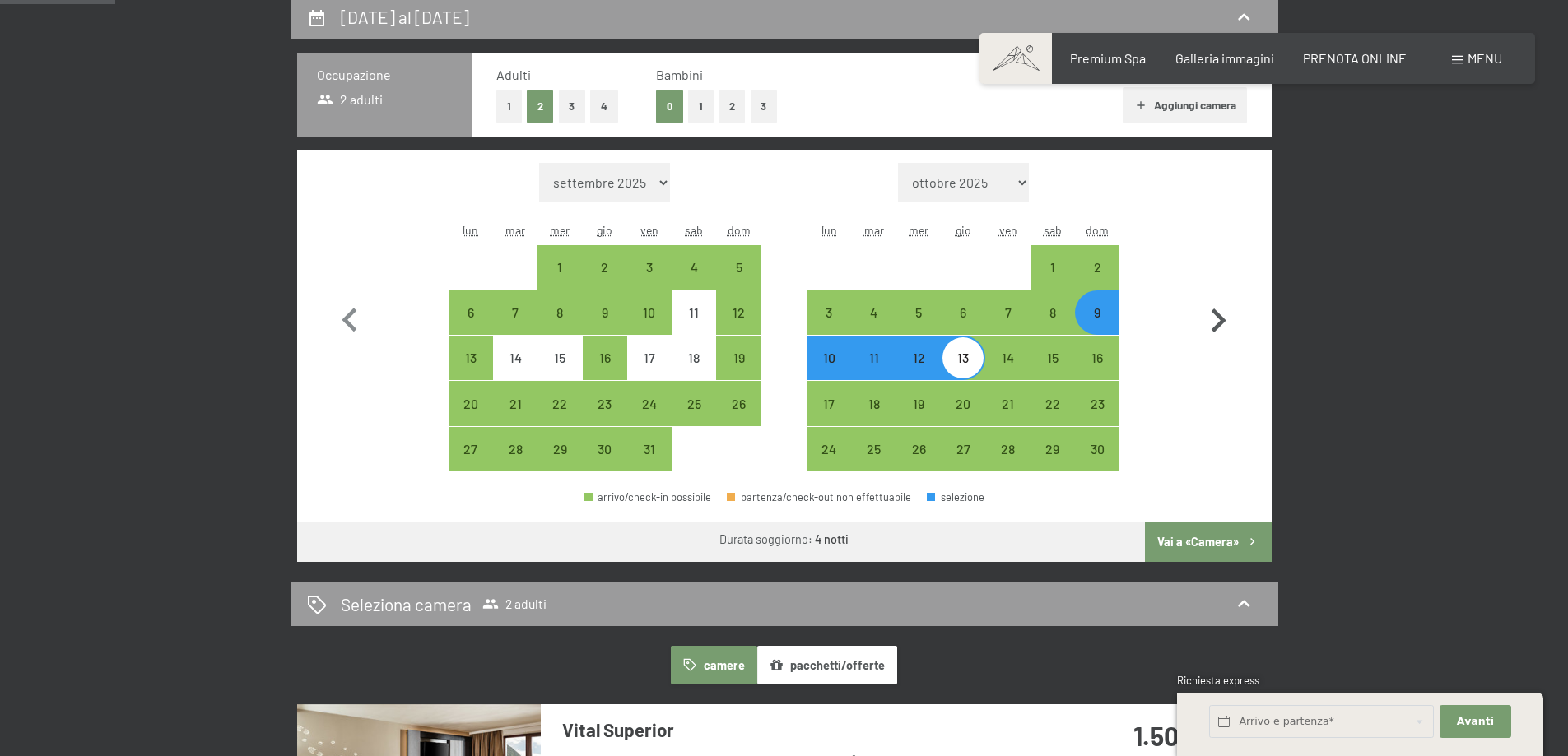
click at [1216, 323] on icon "button" at bounding box center [1218, 321] width 48 height 48
select select "[DATE]"
select select "2025-12-01"
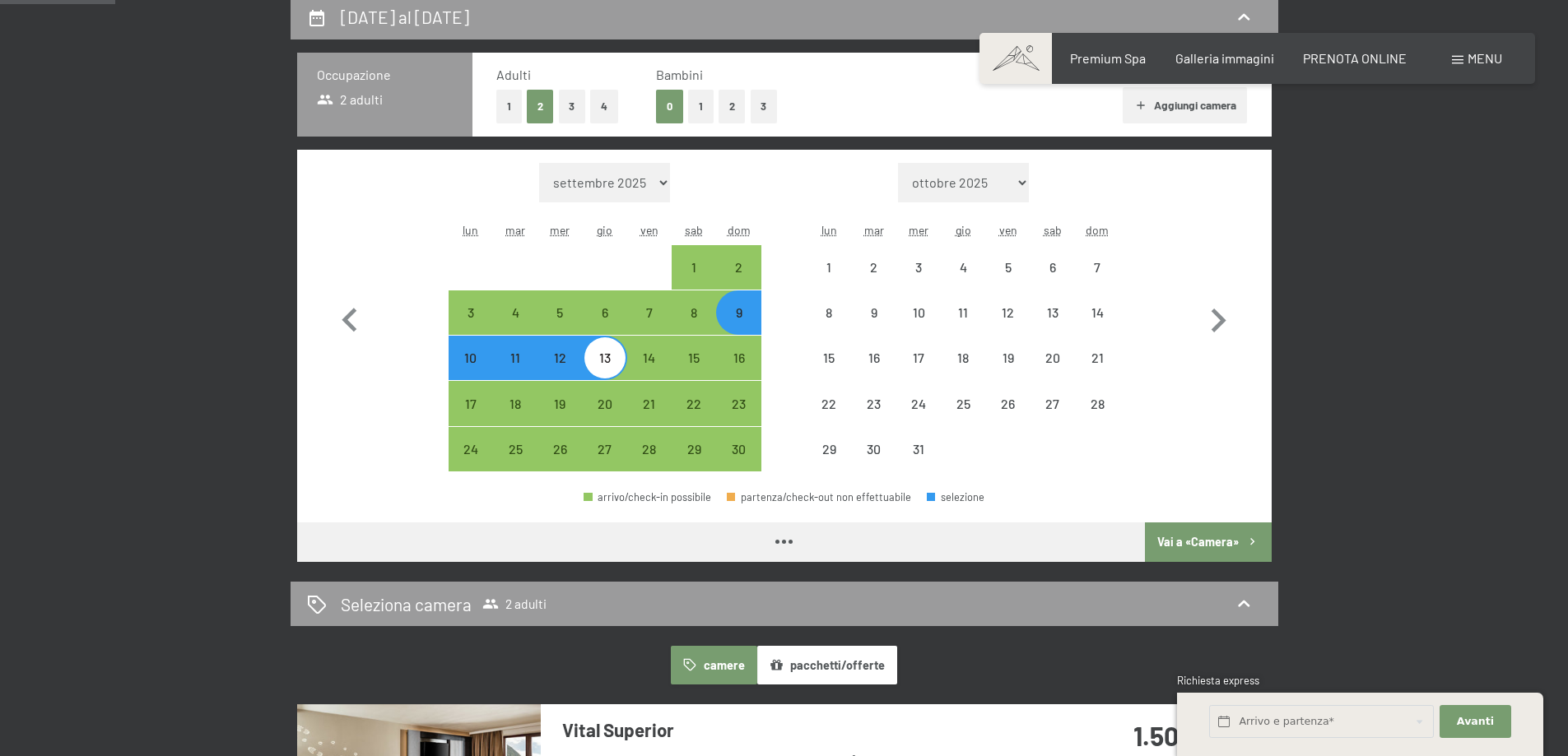
select select "[DATE]"
select select "2025-12-01"
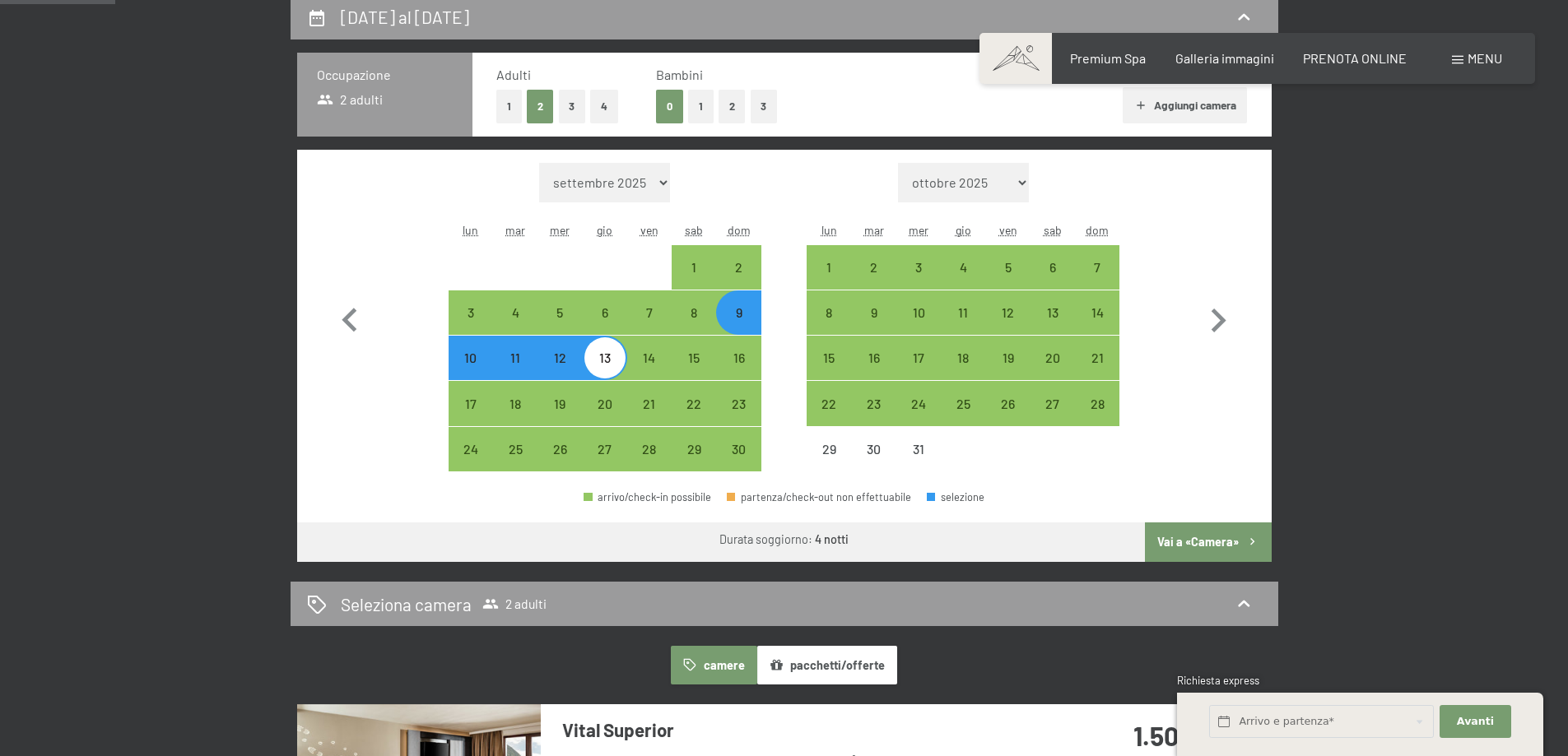
click at [499, 98] on button "1" at bounding box center [509, 106] width 25 height 34
select select "[DATE]"
select select "2025-12-01"
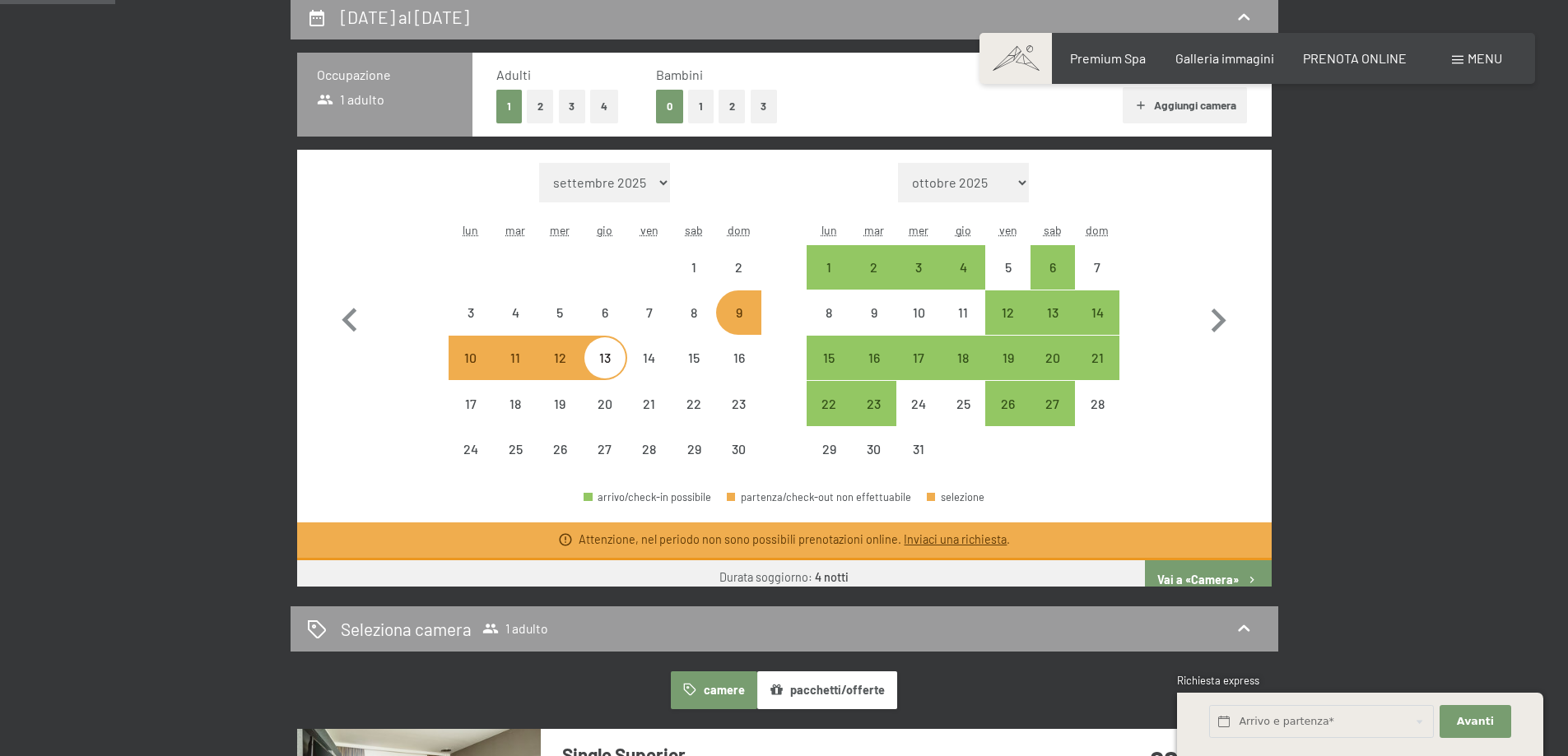
select select "[DATE]"
select select "2025-12-01"
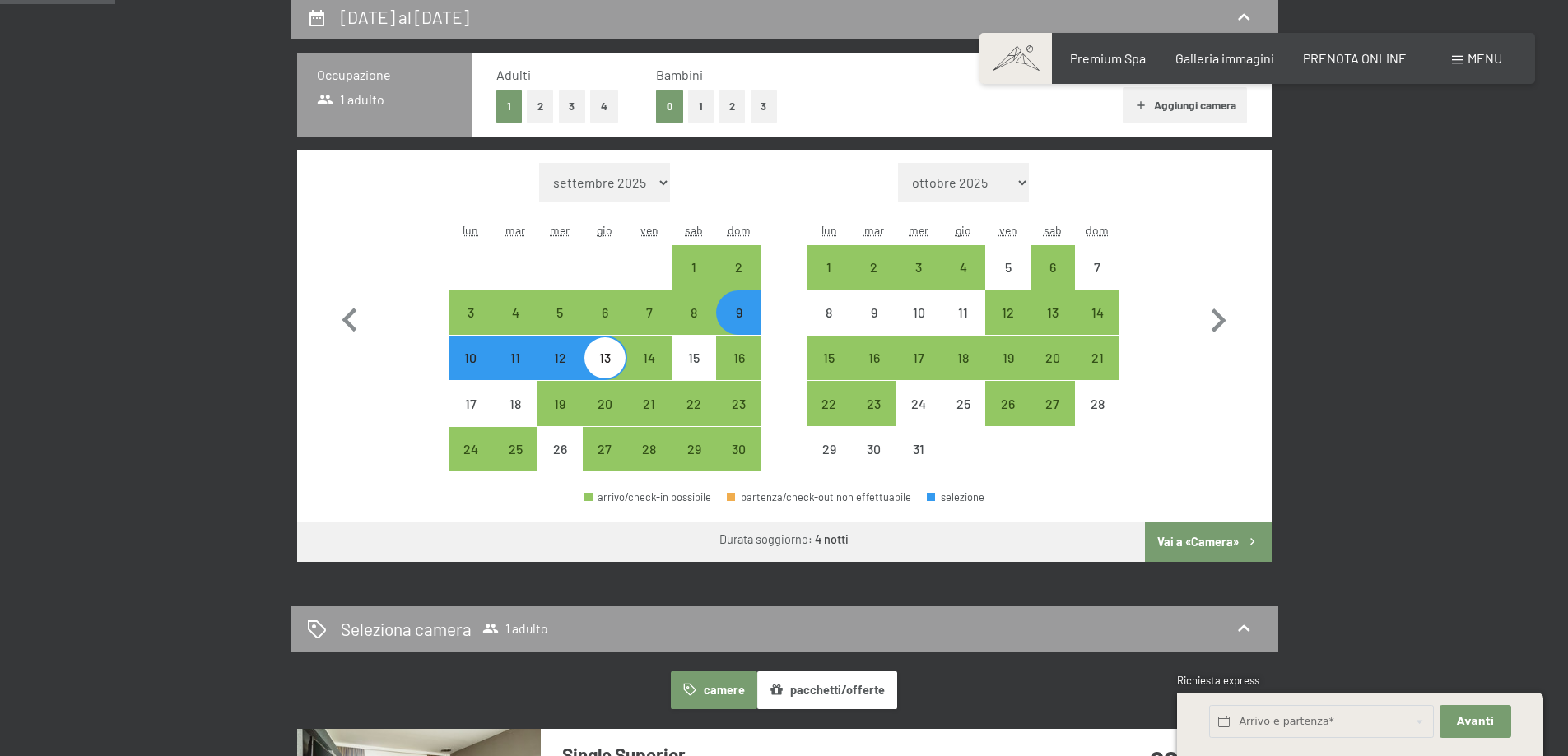
click at [1219, 551] on button "Vai a «Camera»" at bounding box center [1208, 542] width 126 height 39
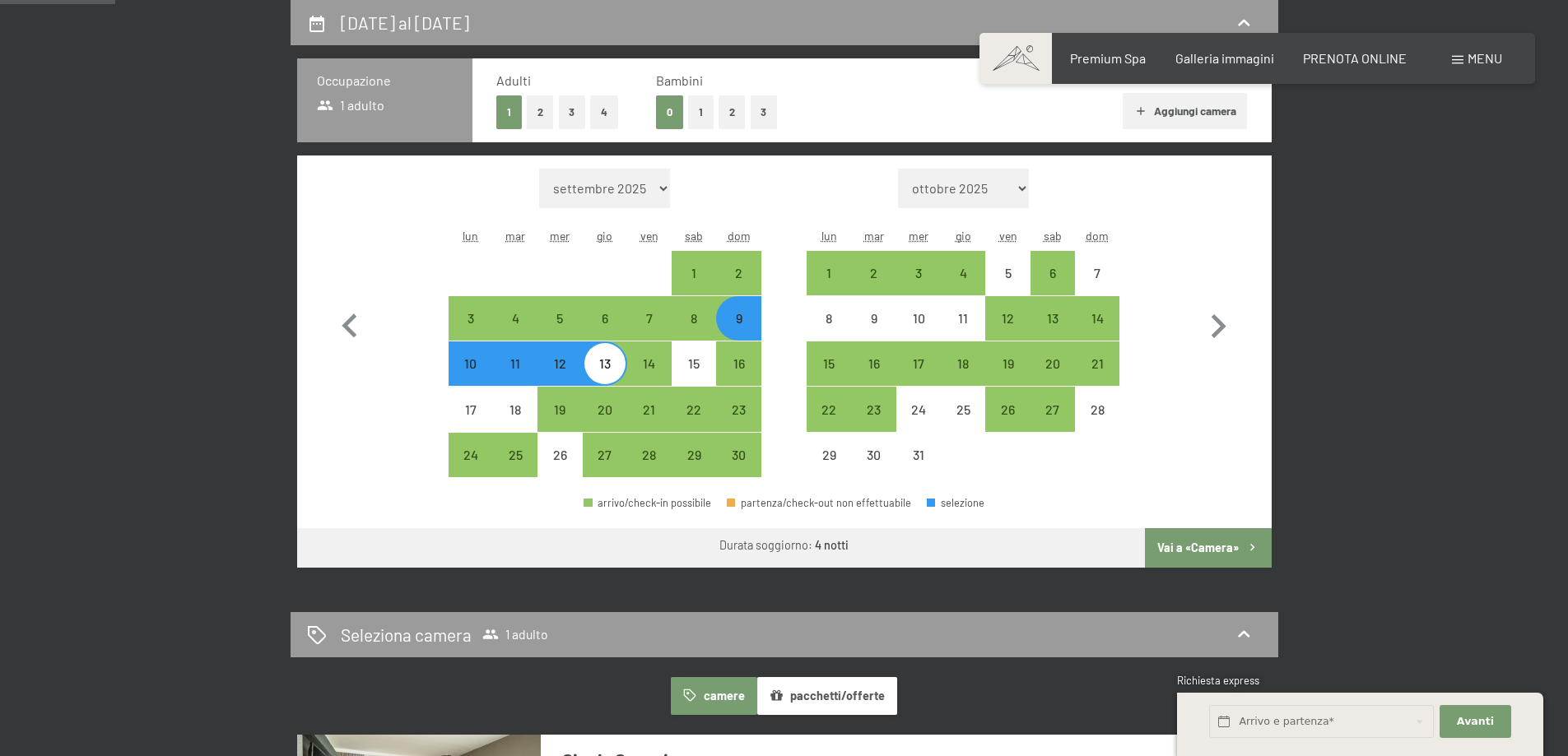
select select "[DATE]"
select select "2025-12-01"
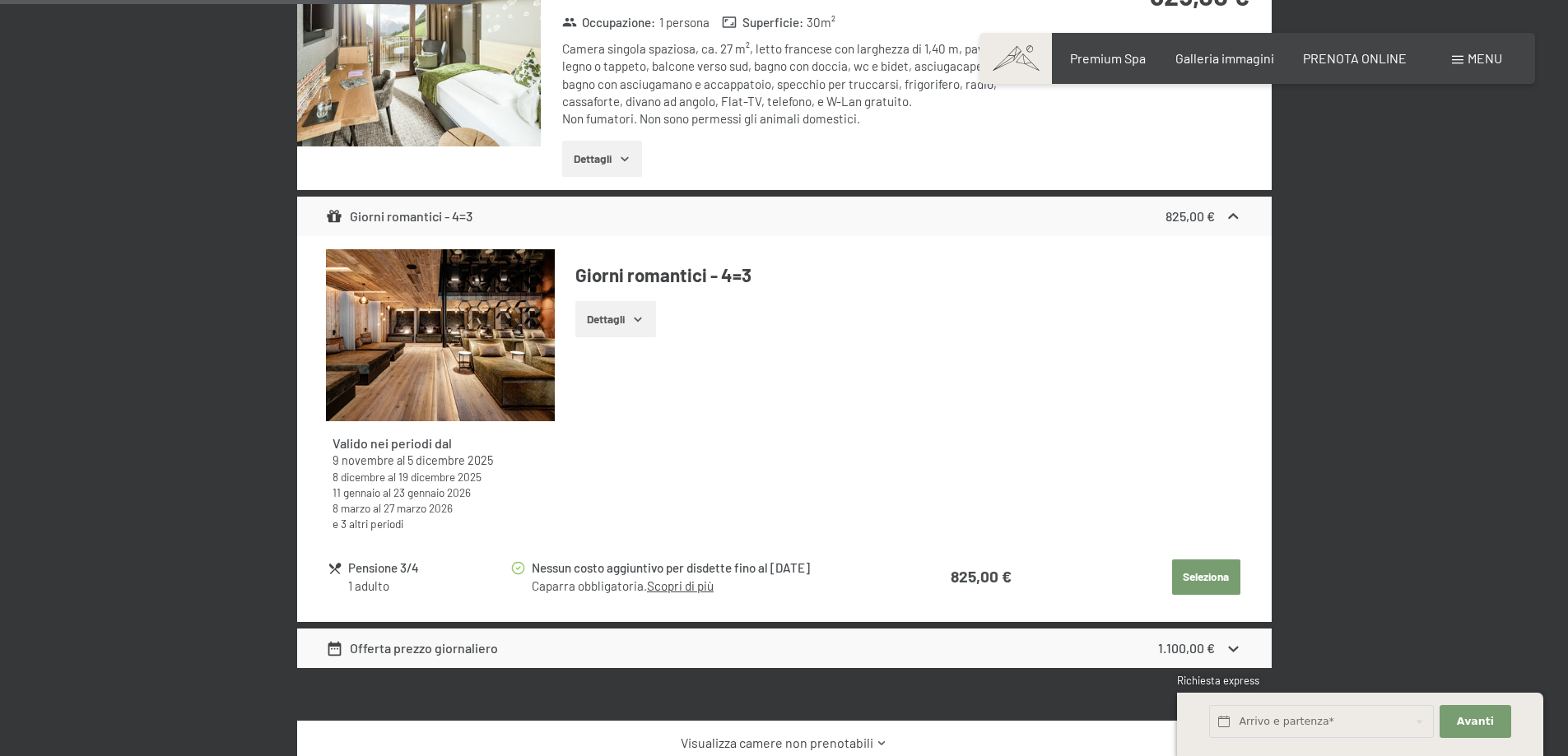
scroll to position [571, 0]
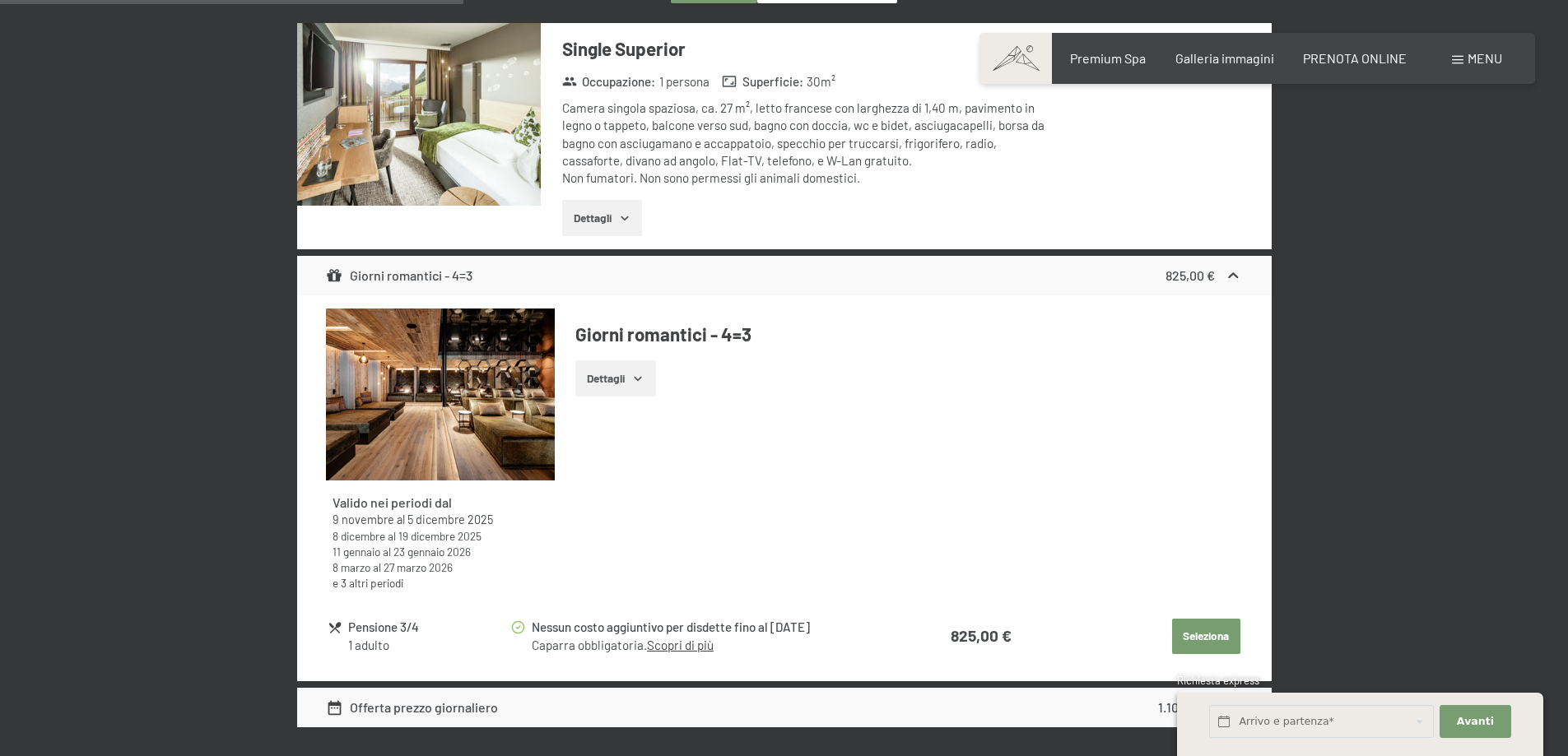
click at [630, 214] on icon "button" at bounding box center [624, 218] width 13 height 13
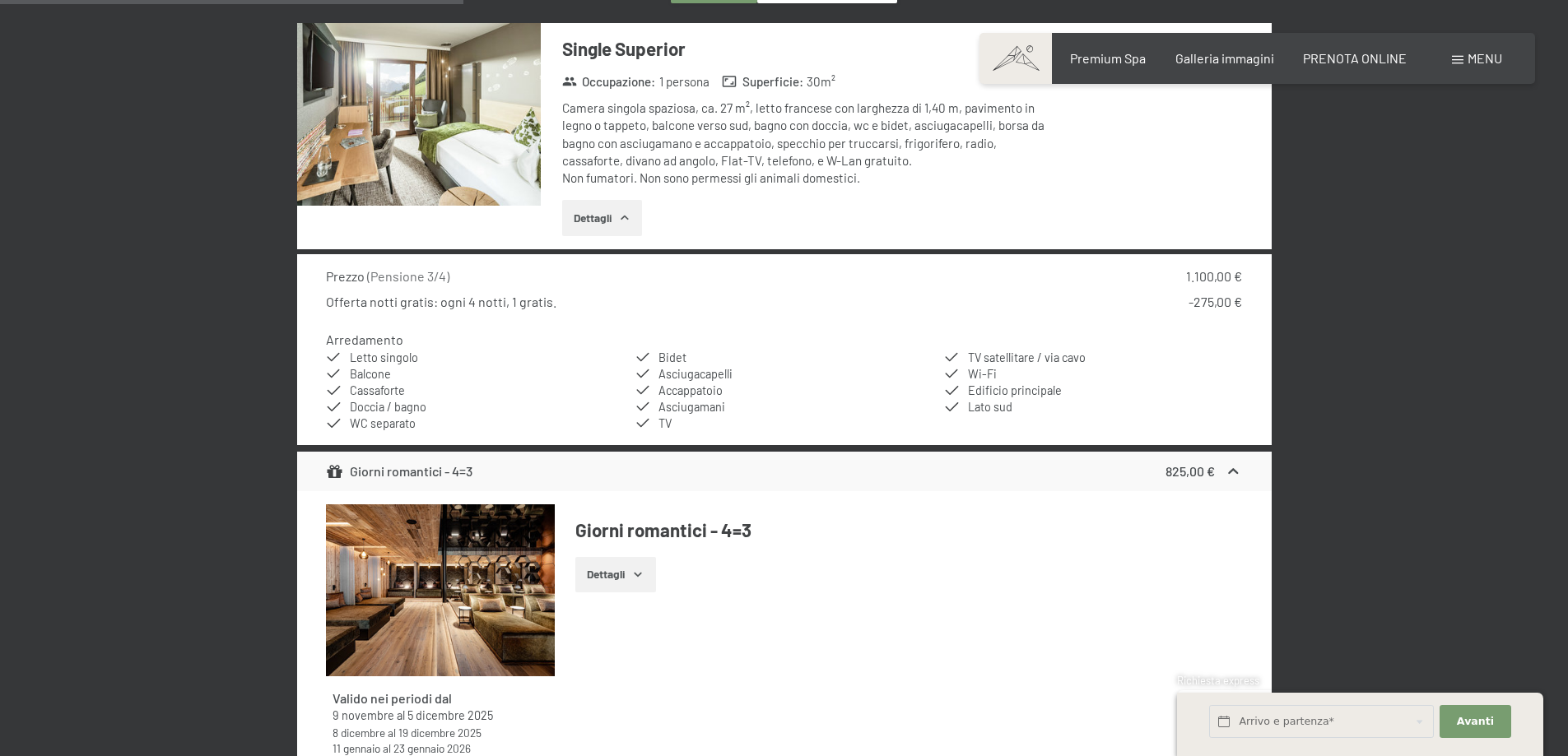
click at [642, 576] on icon "button" at bounding box center [638, 574] width 13 height 13
click at [637, 573] on icon "button" at bounding box center [638, 574] width 13 height 13
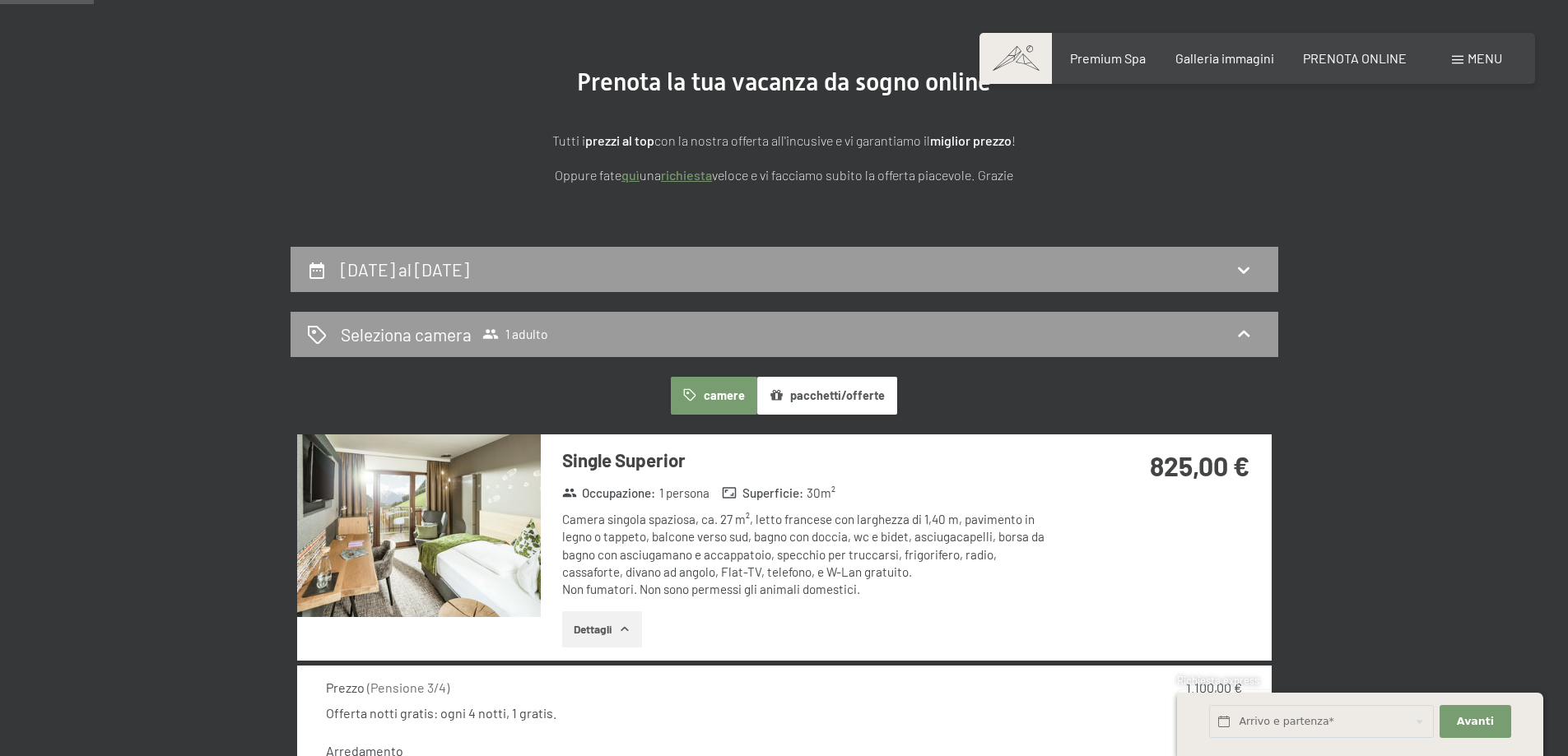
scroll to position [76, 0]
